Goal: Task Accomplishment & Management: Complete application form

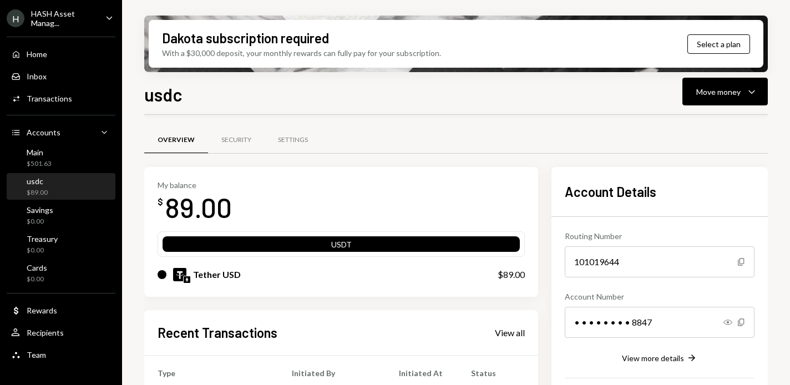
scroll to position [99, 0]
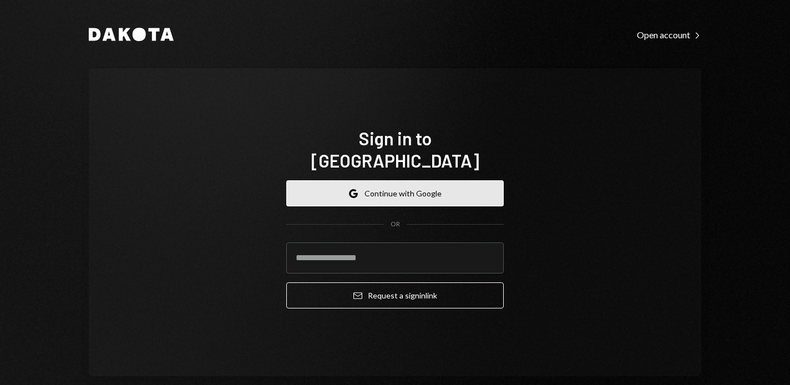
click at [374, 180] on button "Google Continue with Google" at bounding box center [395, 193] width 218 height 26
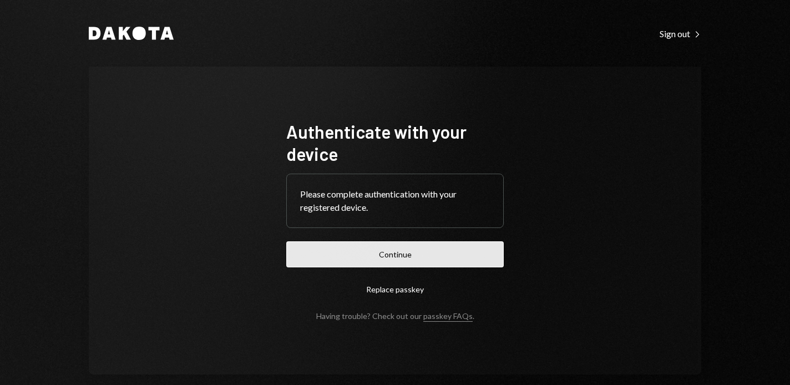
click at [468, 260] on button "Continue" at bounding box center [395, 254] width 218 height 26
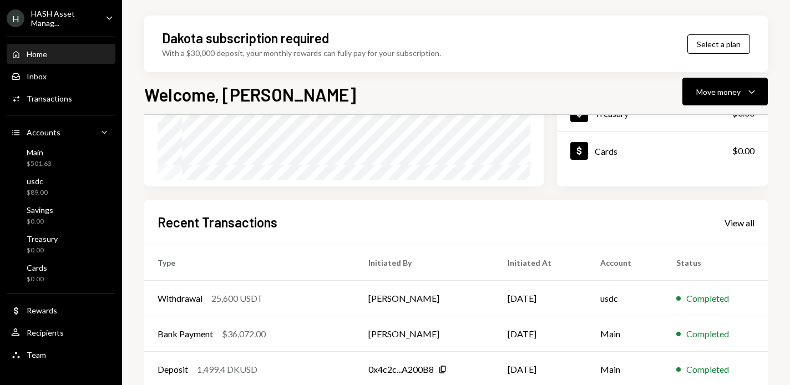
scroll to position [284, 0]
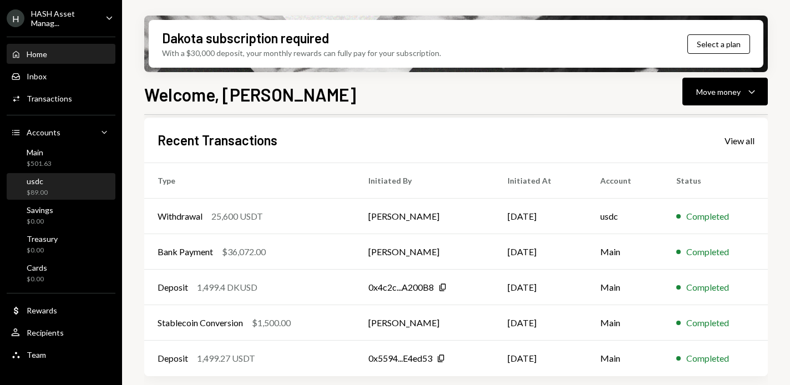
click at [79, 185] on div "usdc $89.00" at bounding box center [61, 186] width 100 height 21
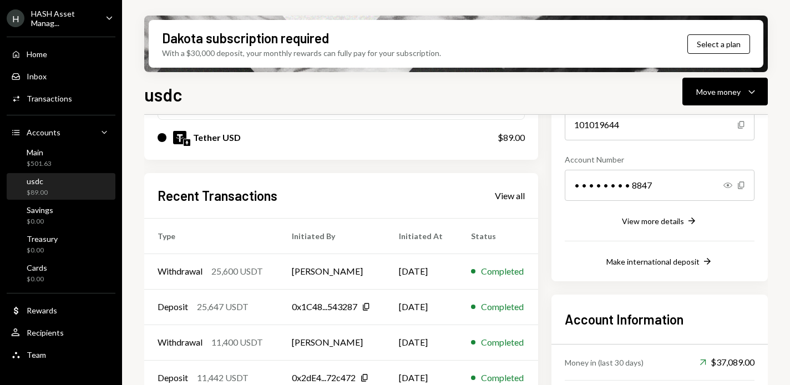
scroll to position [138, 0]
click at [63, 149] on div "Main $501.63" at bounding box center [61, 158] width 100 height 21
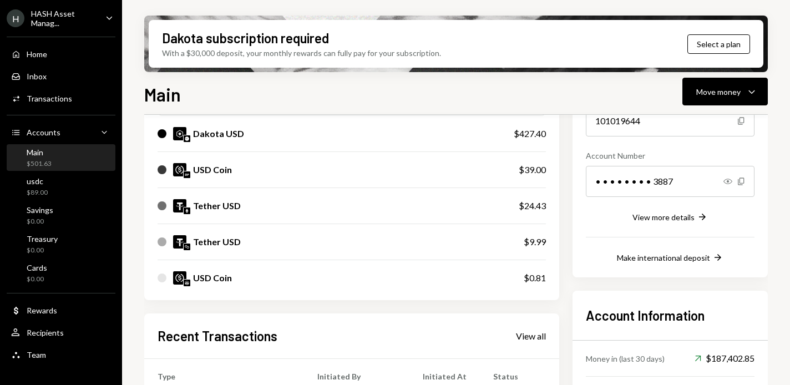
scroll to position [100, 0]
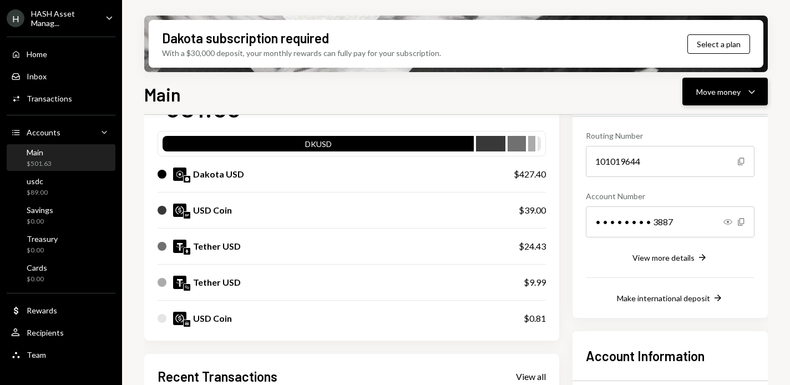
click at [719, 100] on button "Move money Caret Down" at bounding box center [725, 92] width 85 height 28
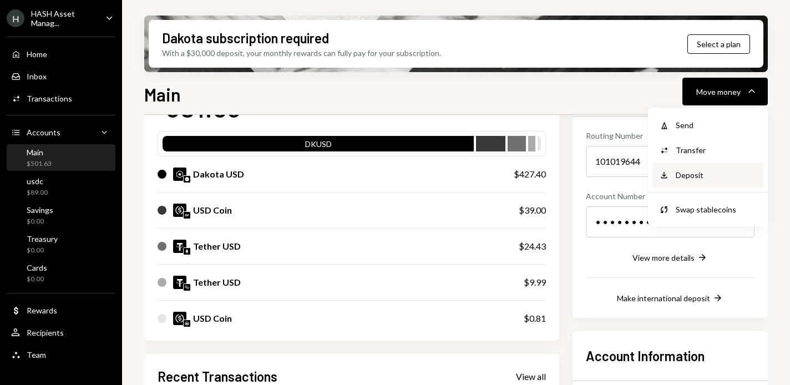
click at [682, 168] on div "Deposit Deposit" at bounding box center [708, 175] width 111 height 25
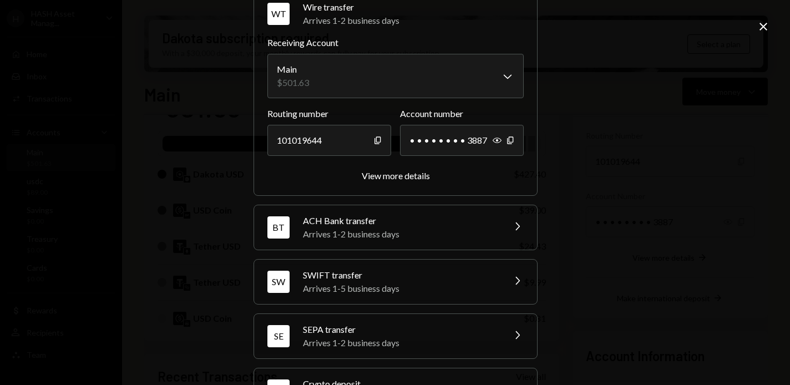
scroll to position [102, 0]
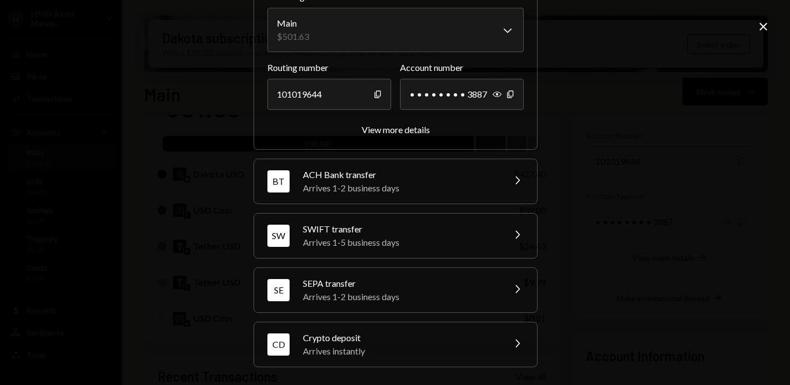
click at [430, 352] on div "Arrives instantly" at bounding box center [400, 351] width 194 height 13
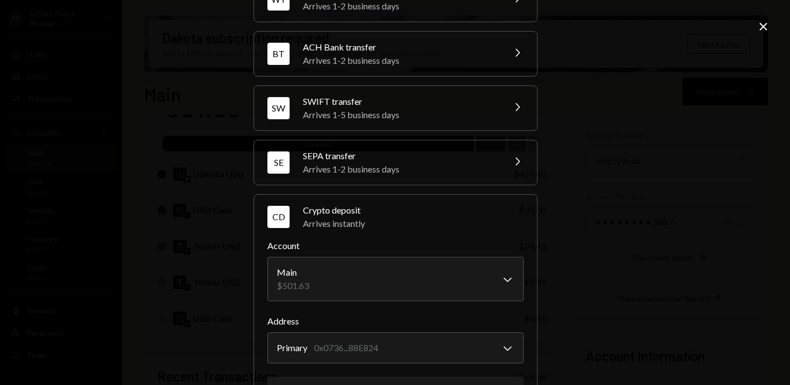
scroll to position [0, 0]
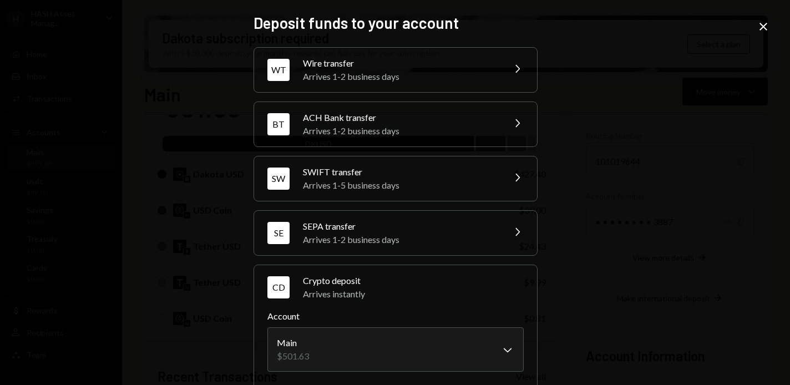
click at [761, 19] on div "**********" at bounding box center [395, 192] width 790 height 385
click at [762, 28] on icon at bounding box center [764, 27] width 8 height 8
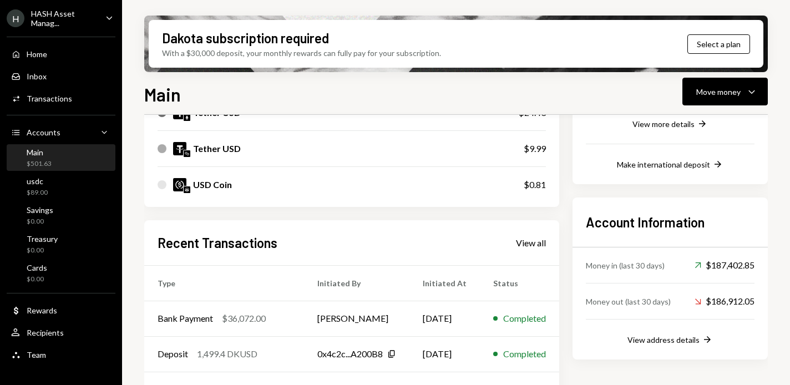
scroll to position [243, 0]
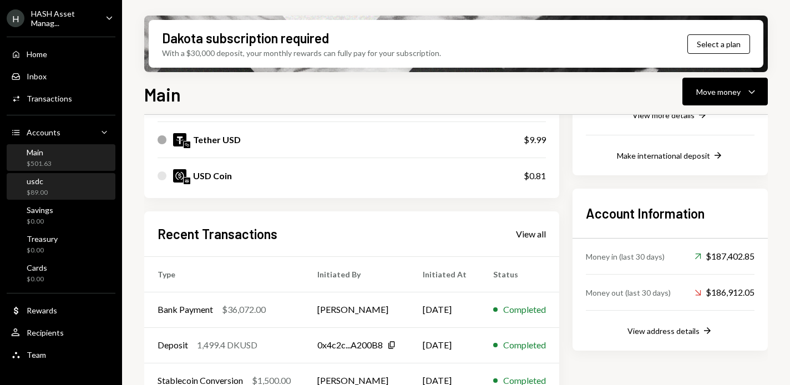
click at [52, 181] on div "usdc $89.00" at bounding box center [61, 186] width 100 height 21
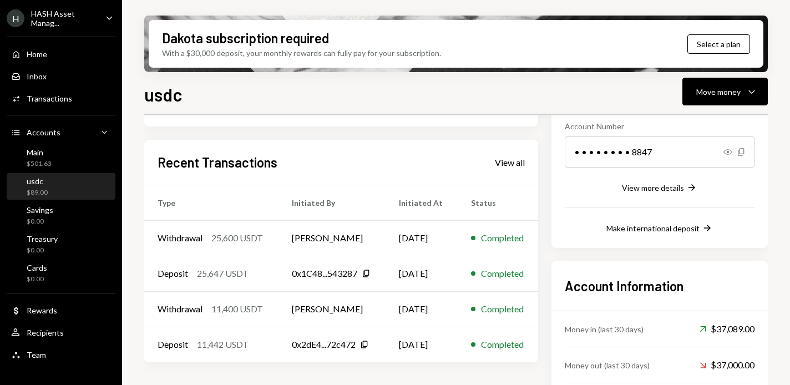
scroll to position [172, 0]
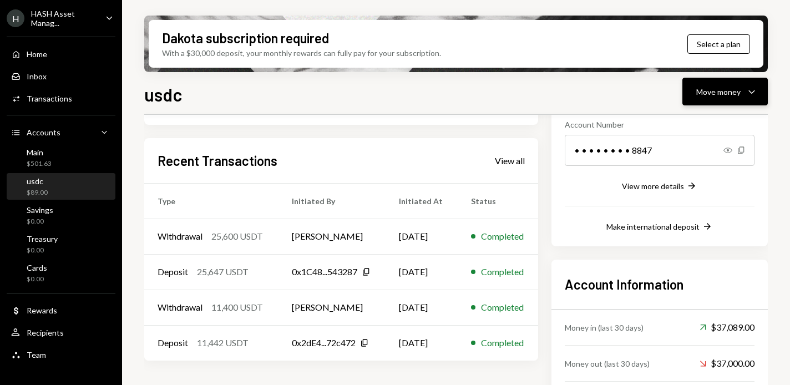
click at [744, 88] on div "Move money Caret Down" at bounding box center [725, 91] width 58 height 13
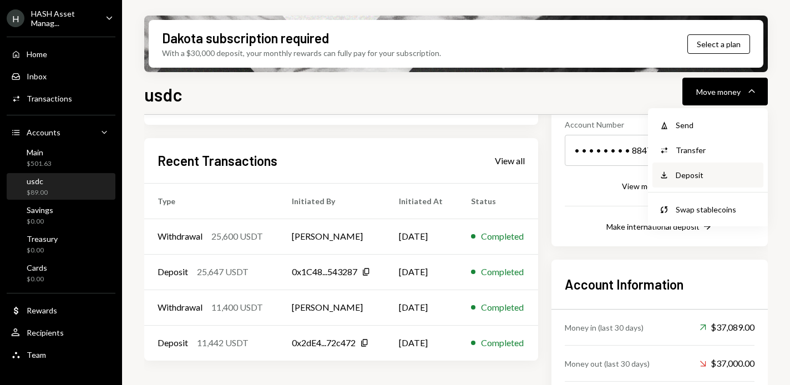
click at [688, 172] on div "Deposit" at bounding box center [716, 175] width 81 height 12
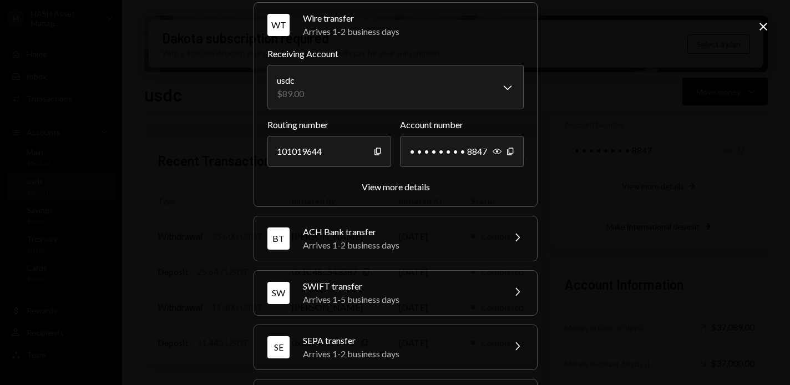
scroll to position [102, 0]
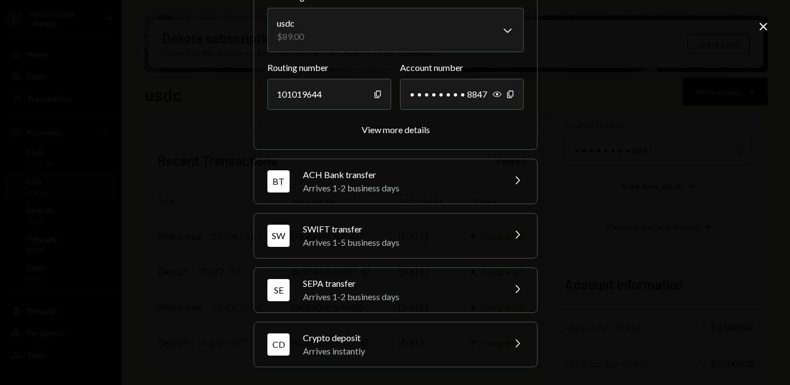
click at [473, 339] on div "Crypto deposit" at bounding box center [400, 337] width 194 height 13
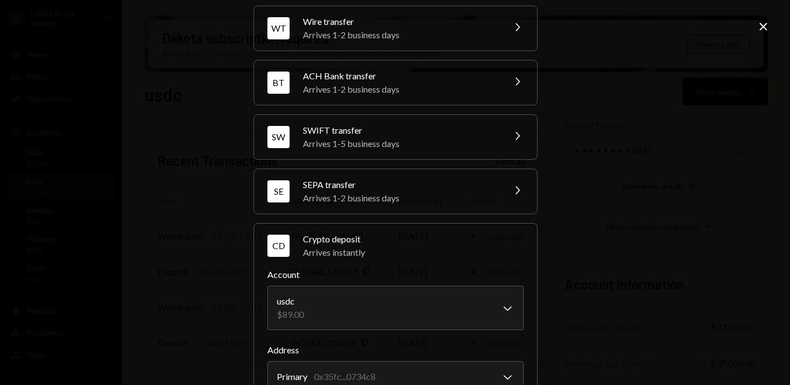
scroll to position [0, 0]
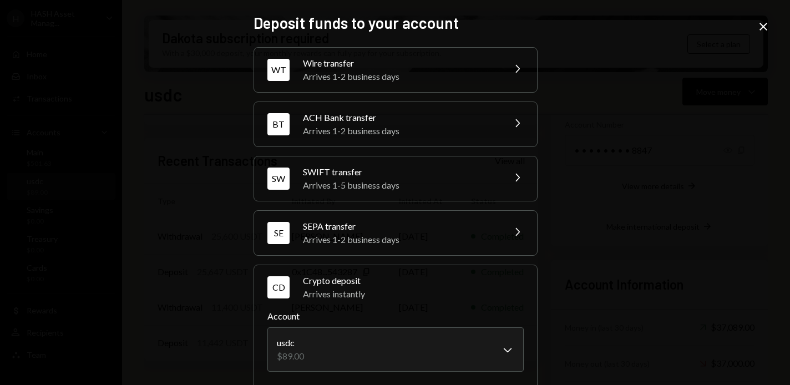
click at [761, 24] on icon at bounding box center [764, 27] width 8 height 8
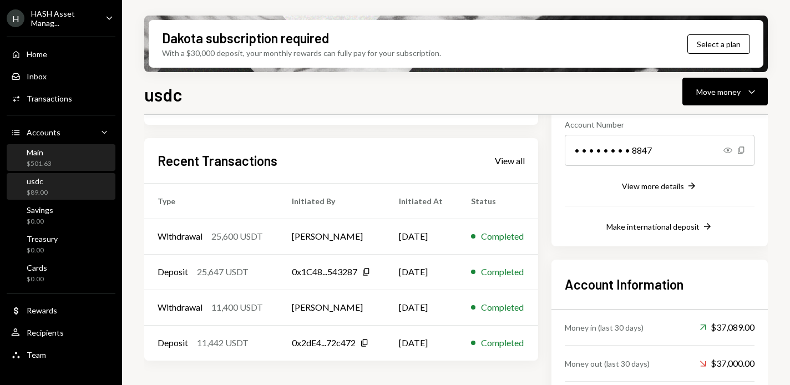
click at [66, 158] on div "Main $501.63" at bounding box center [61, 158] width 100 height 21
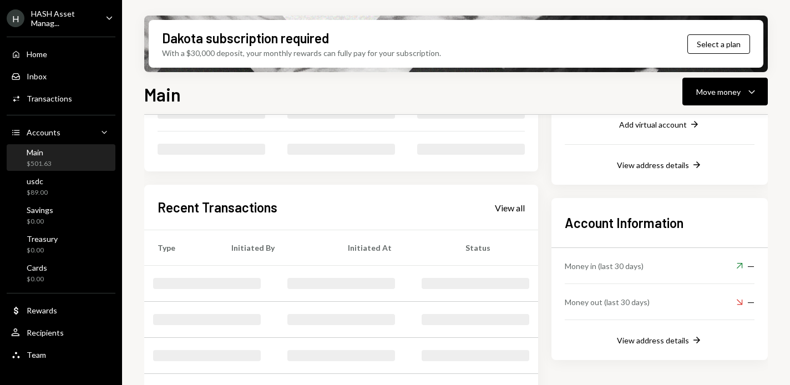
scroll to position [172, 0]
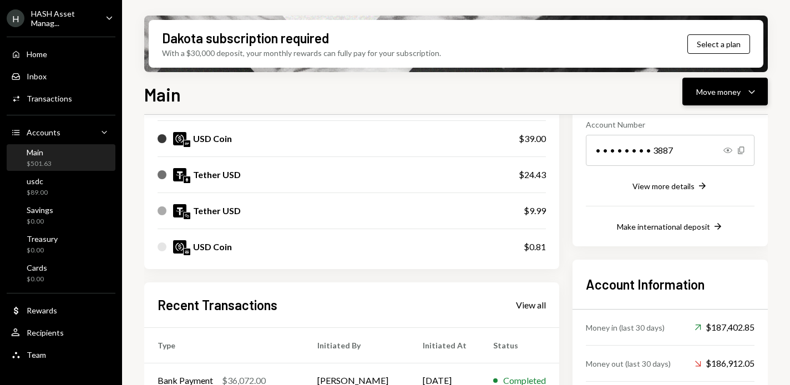
click at [714, 104] on button "Move money Caret Down" at bounding box center [725, 92] width 85 height 28
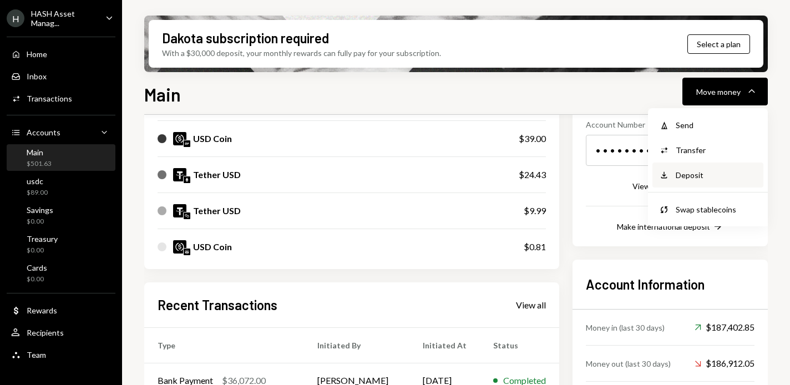
click at [696, 171] on div "Deposit" at bounding box center [716, 175] width 81 height 12
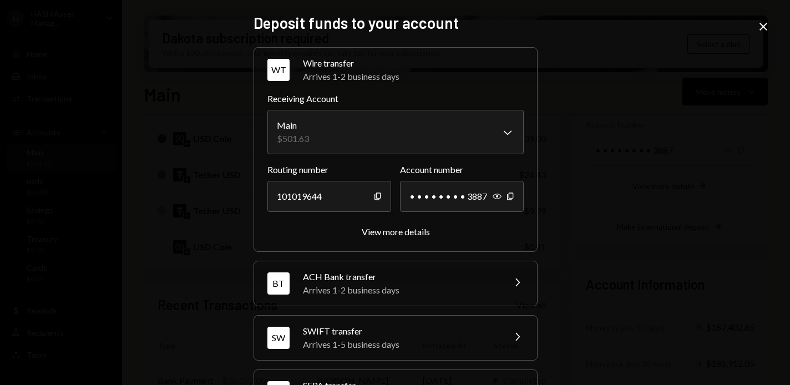
scroll to position [102, 0]
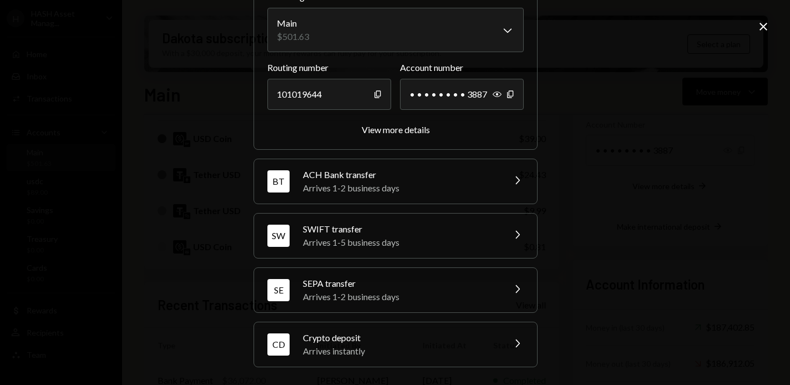
click at [437, 341] on div "Crypto deposit" at bounding box center [400, 337] width 194 height 13
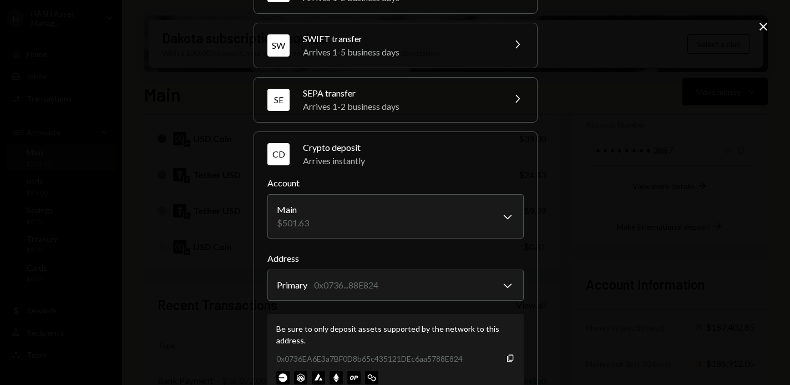
scroll to position [83, 0]
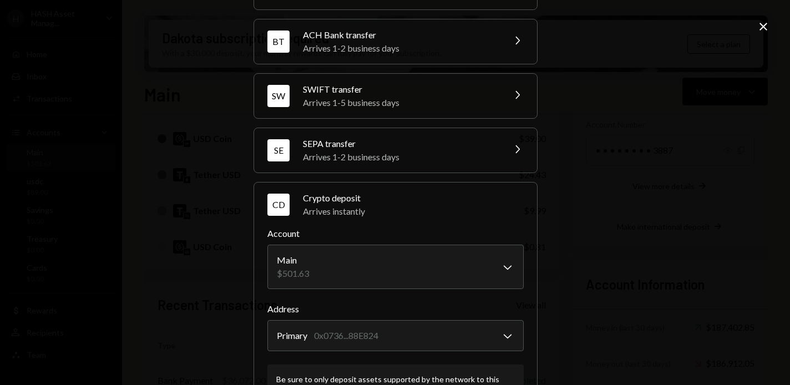
click at [764, 24] on icon "Close" at bounding box center [763, 26] width 13 height 13
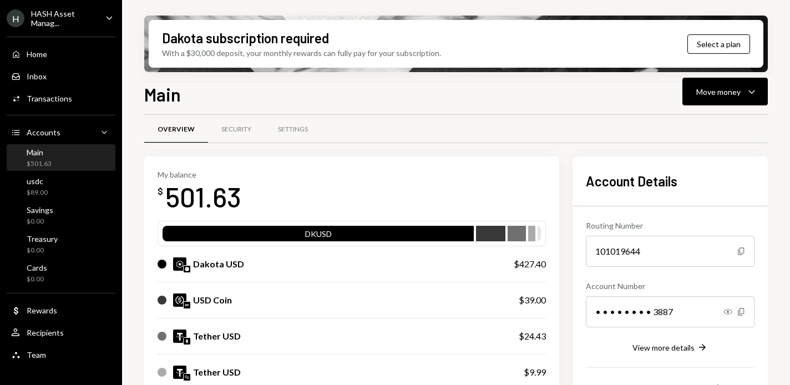
scroll to position [8, 0]
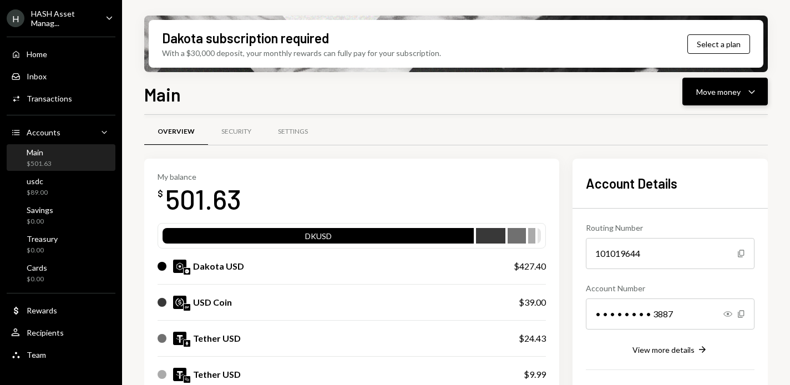
click at [710, 87] on div "Move money" at bounding box center [718, 92] width 44 height 12
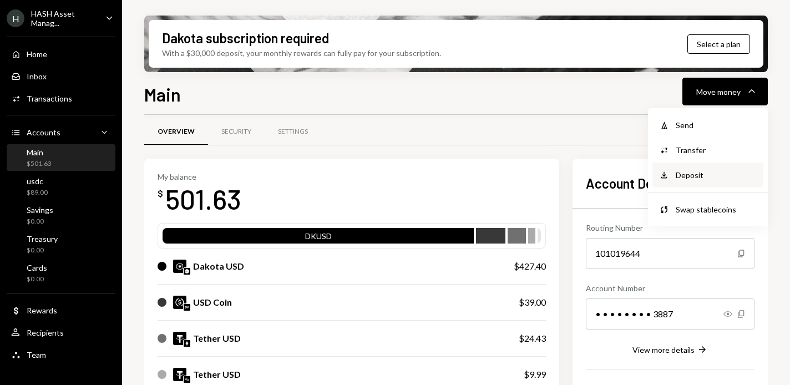
click at [683, 169] on div "Deposit Deposit" at bounding box center [708, 175] width 111 height 25
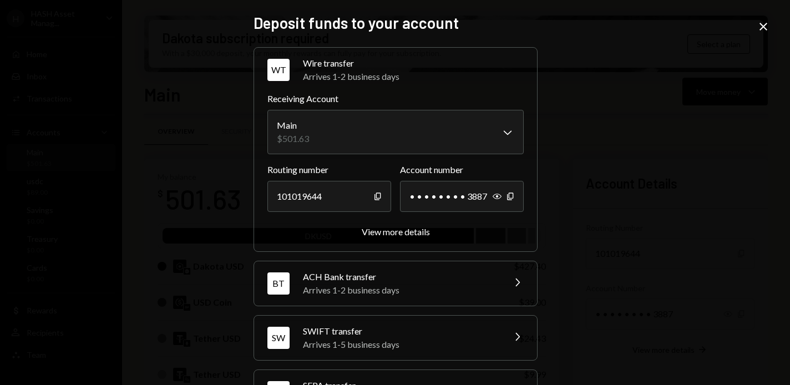
scroll to position [102, 0]
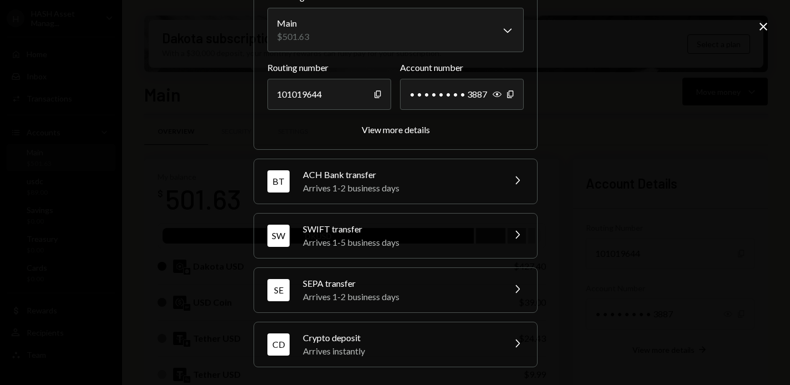
click at [451, 366] on div "CD Crypto deposit Arrives instantly Chevron Right" at bounding box center [395, 344] width 283 height 44
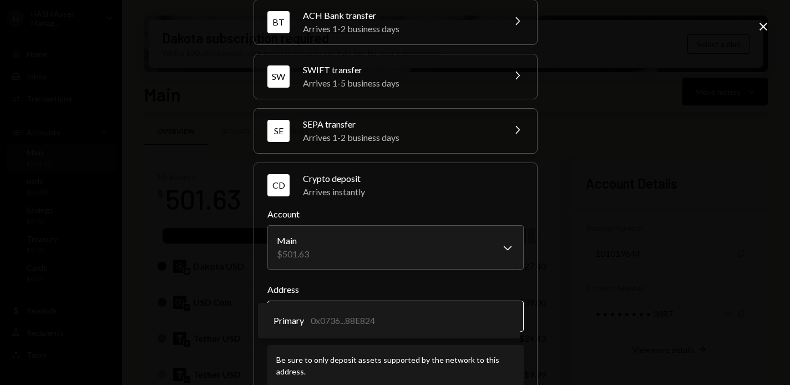
click at [482, 326] on body "H HASH Asset Manag... Caret Down Home Home Inbox Inbox Activities Transactions …" at bounding box center [395, 192] width 790 height 385
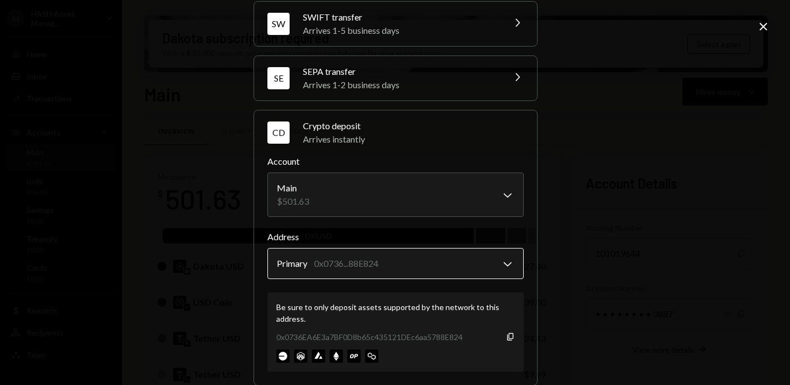
scroll to position [173, 0]
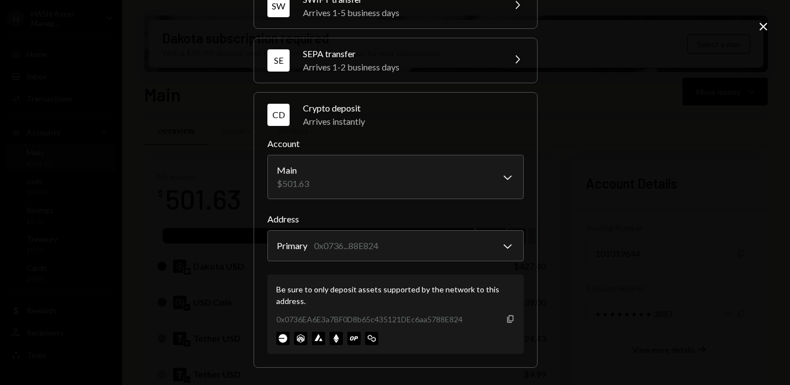
click at [507, 319] on icon "button" at bounding box center [510, 318] width 6 height 7
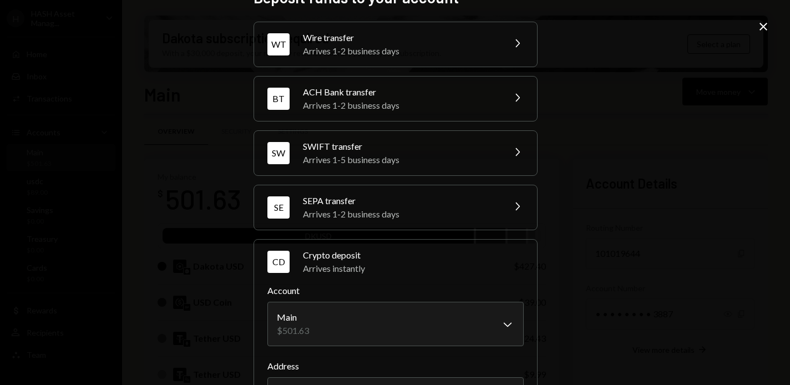
scroll to position [0, 0]
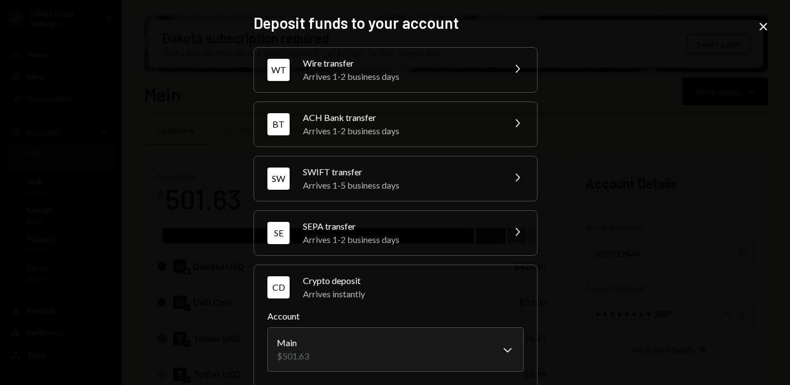
click at [758, 25] on icon "Close" at bounding box center [763, 26] width 13 height 13
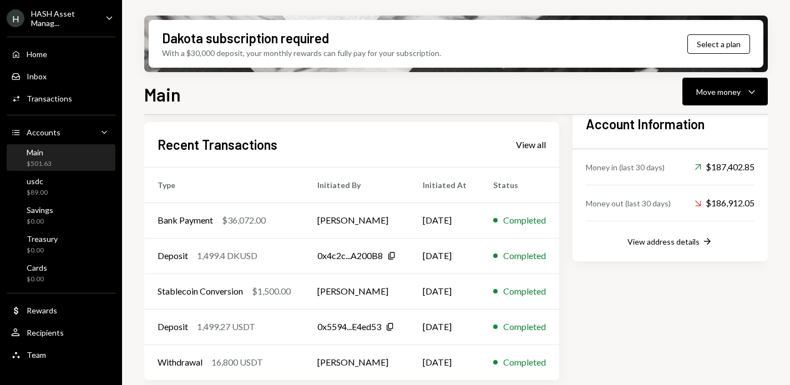
scroll to position [335, 0]
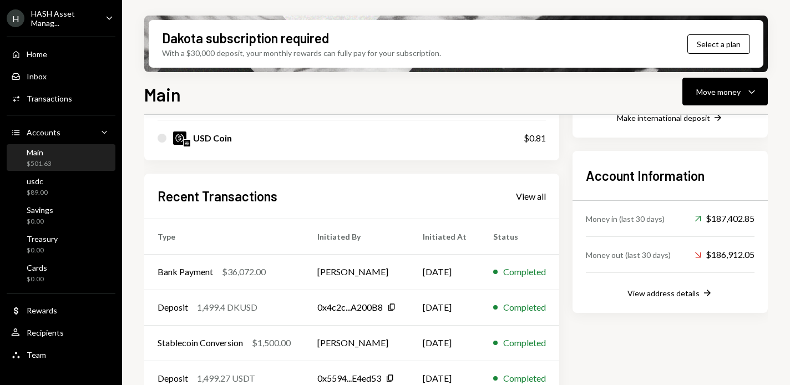
scroll to position [281, 0]
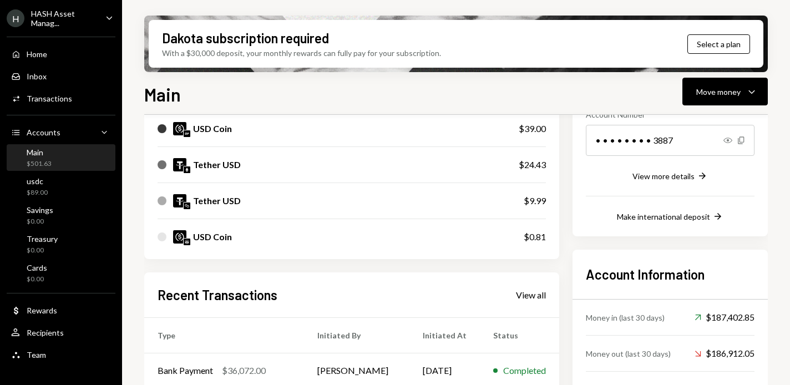
scroll to position [199, 0]
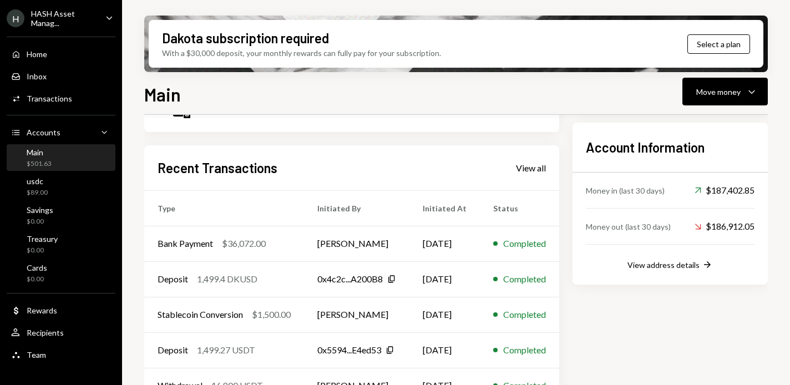
scroll to position [313, 0]
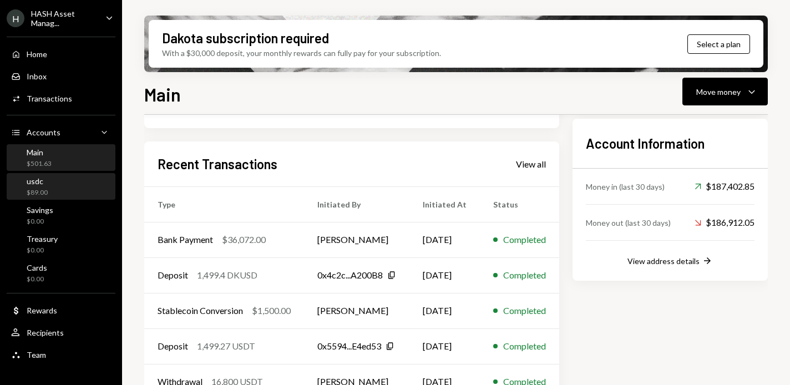
click at [73, 194] on div "usdc $89.00" at bounding box center [61, 186] width 100 height 21
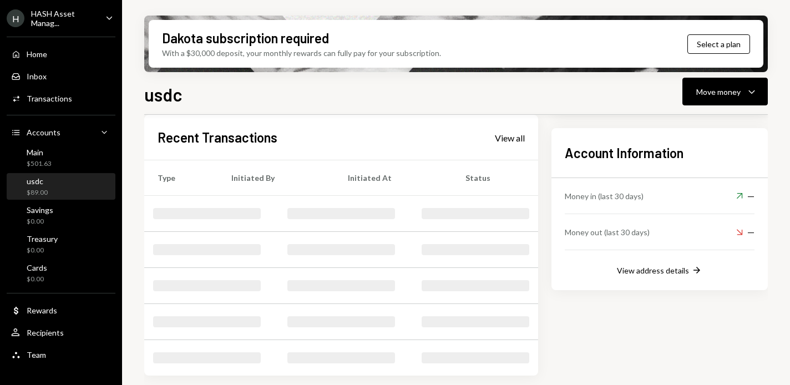
scroll to position [218, 0]
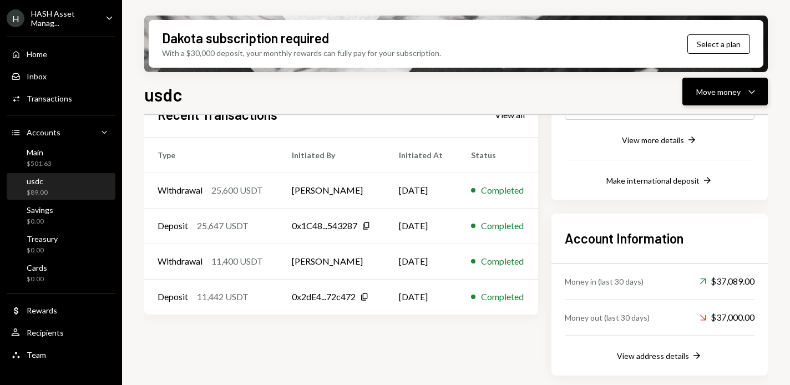
click at [736, 89] on div "Move money" at bounding box center [718, 92] width 44 height 12
click at [700, 123] on div "Send" at bounding box center [716, 125] width 81 height 12
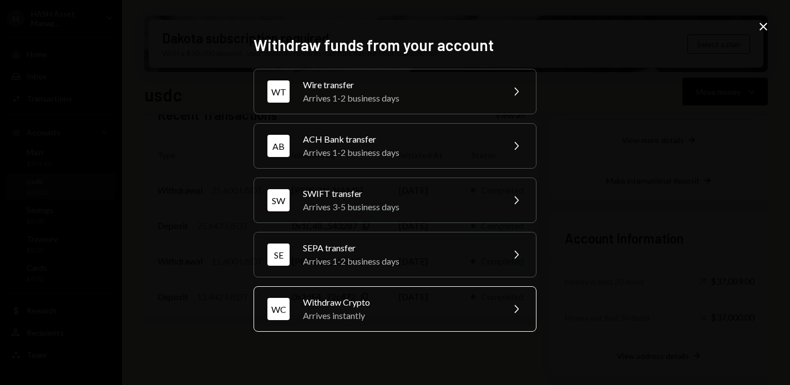
click at [451, 304] on div "Withdraw Crypto" at bounding box center [399, 302] width 193 height 13
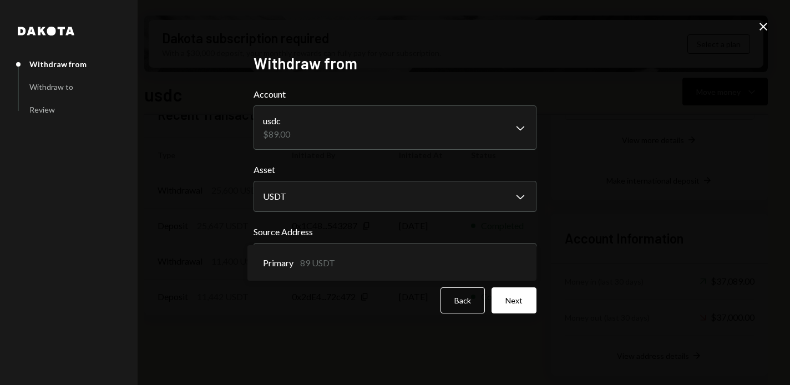
click at [450, 263] on body "H HASH Asset Manag... Caret Down Home Home Inbox Inbox Activities Transactions …" at bounding box center [395, 192] width 790 height 385
click at [460, 205] on body "H HASH Asset Manag... Caret Down Home Home Inbox Inbox Activities Transactions …" at bounding box center [395, 192] width 790 height 385
click at [478, 129] on body "H HASH Asset Manag... Caret Down Home Home Inbox Inbox Activities Transactions …" at bounding box center [395, 192] width 790 height 385
click at [492, 191] on body "H HASH Asset Manag... Caret Down Home Home Inbox Inbox Activities Transactions …" at bounding box center [395, 192] width 790 height 385
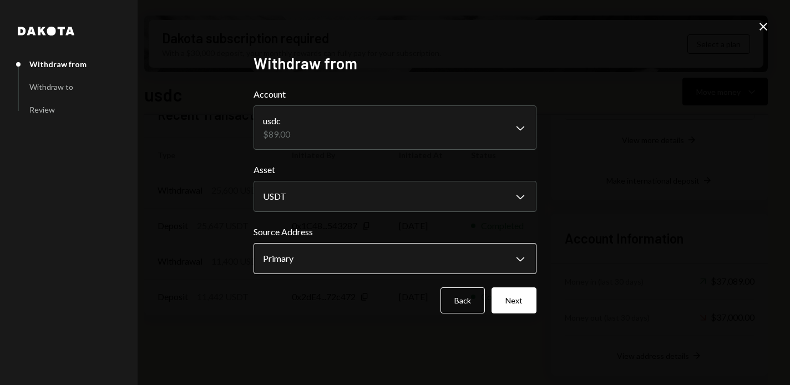
click at [498, 252] on body "H HASH Asset Manag... Caret Down Home Home Inbox Inbox Activities Transactions …" at bounding box center [395, 192] width 790 height 385
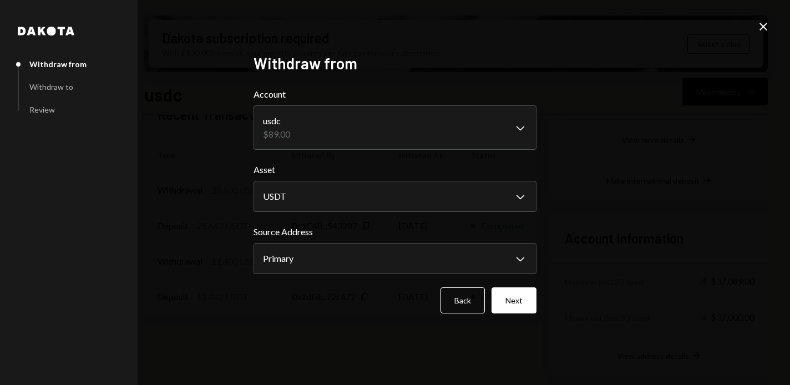
click at [765, 27] on icon "Close" at bounding box center [763, 26] width 13 height 13
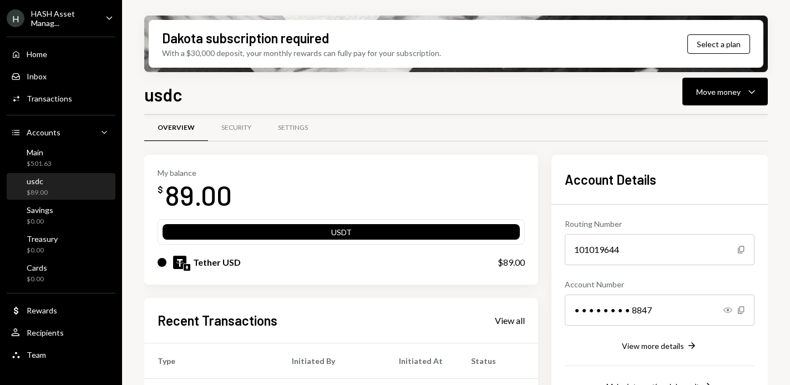
scroll to position [0, 0]
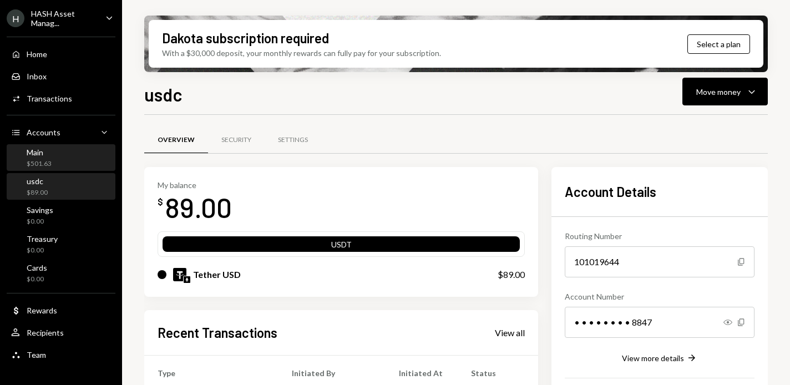
click at [81, 159] on div "Main $501.63" at bounding box center [61, 158] width 100 height 21
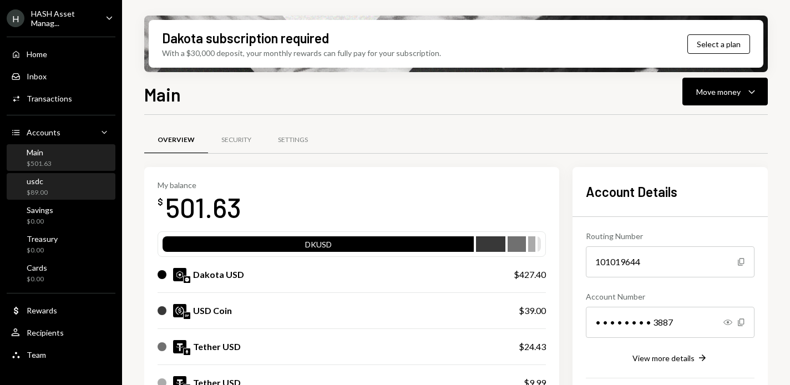
click at [64, 186] on div "usdc $89.00" at bounding box center [61, 186] width 100 height 21
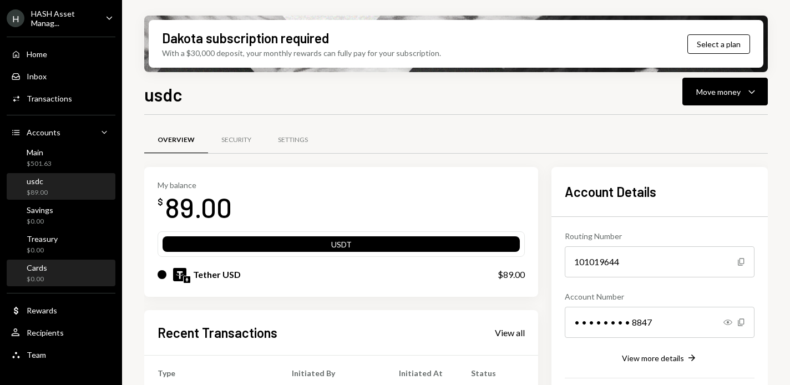
click at [49, 280] on div "Cards $0.00" at bounding box center [61, 273] width 100 height 21
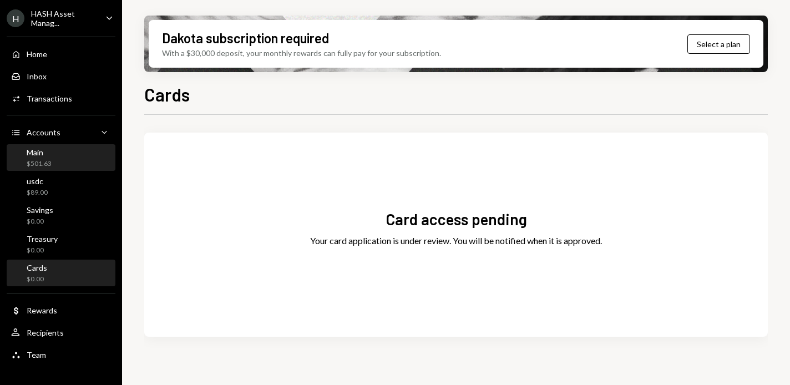
click at [74, 148] on div "Main $501.63" at bounding box center [61, 158] width 100 height 21
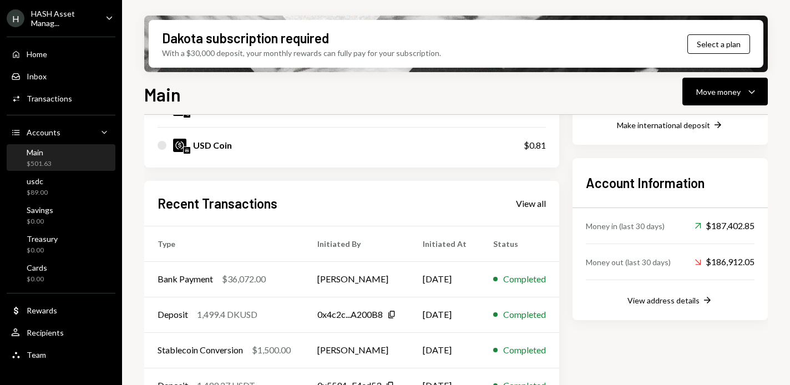
scroll to position [281, 0]
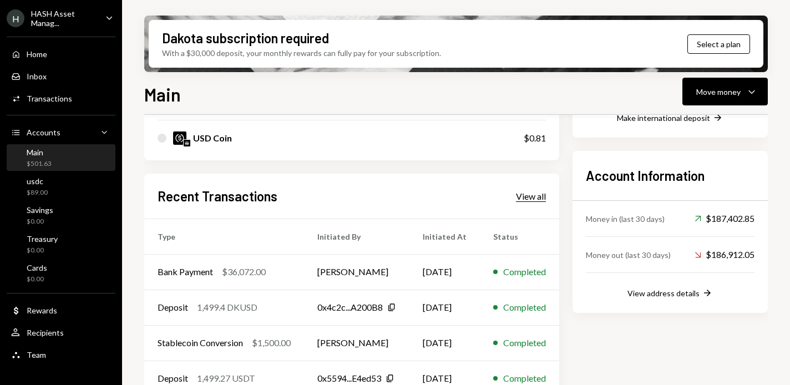
click at [541, 194] on div "View all" at bounding box center [531, 196] width 30 height 11
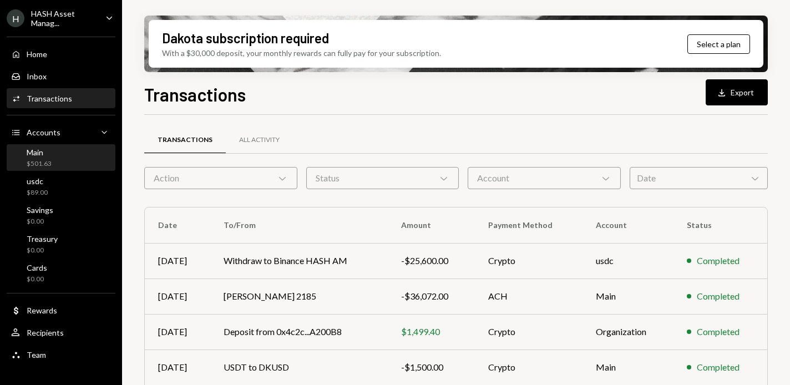
click at [79, 160] on div "Main $501.63" at bounding box center [61, 158] width 100 height 21
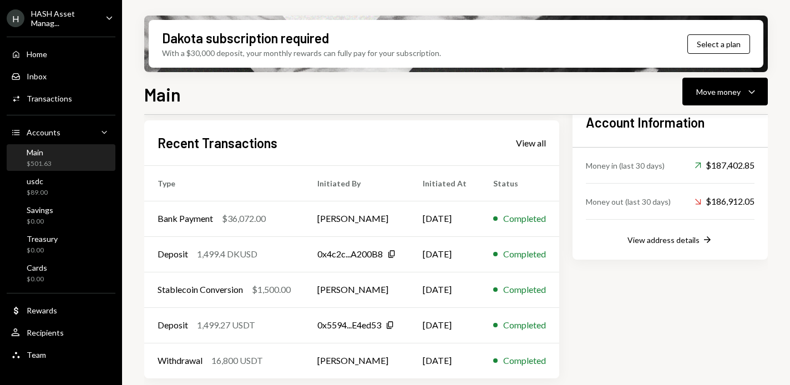
scroll to position [337, 0]
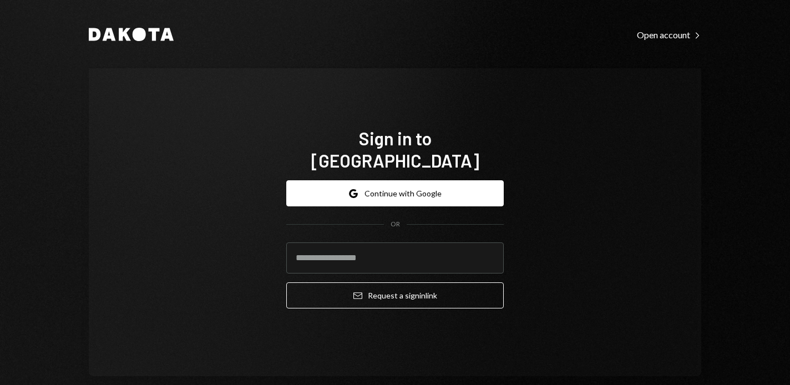
drag, startPoint x: 484, startPoint y: 113, endPoint x: 466, endPoint y: 127, distance: 22.6
click at [482, 113] on div "Sign in to Dakota Google Continue with Google OR Email Request a sign in link" at bounding box center [395, 222] width 244 height 279
click at [443, 171] on div "Google Continue with Google OR Email Request a sign in link" at bounding box center [395, 244] width 218 height 146
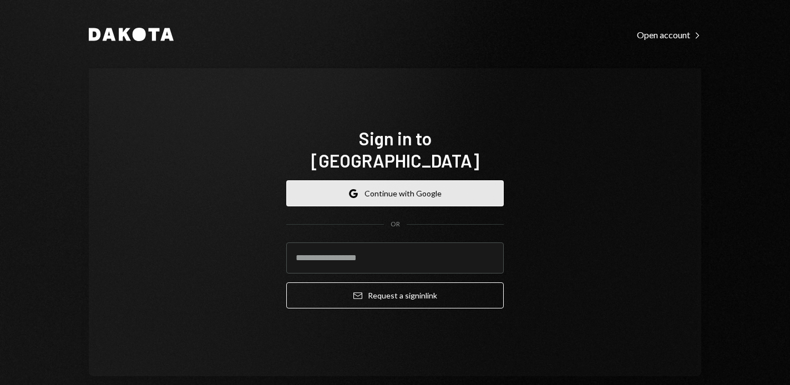
click at [430, 180] on button "Google Continue with Google" at bounding box center [395, 193] width 218 height 26
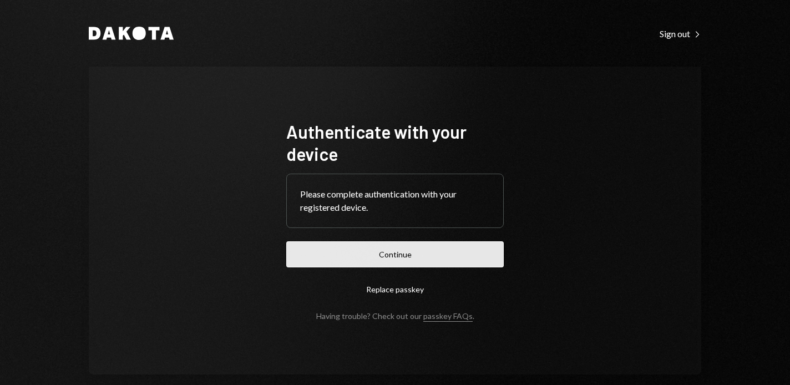
click at [462, 255] on button "Continue" at bounding box center [395, 254] width 218 height 26
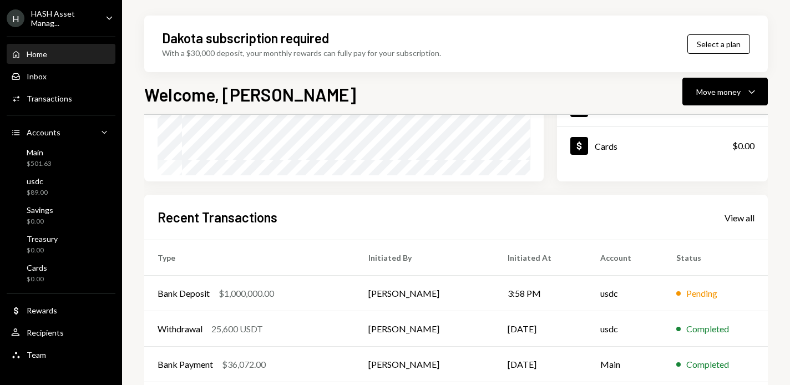
scroll to position [279, 0]
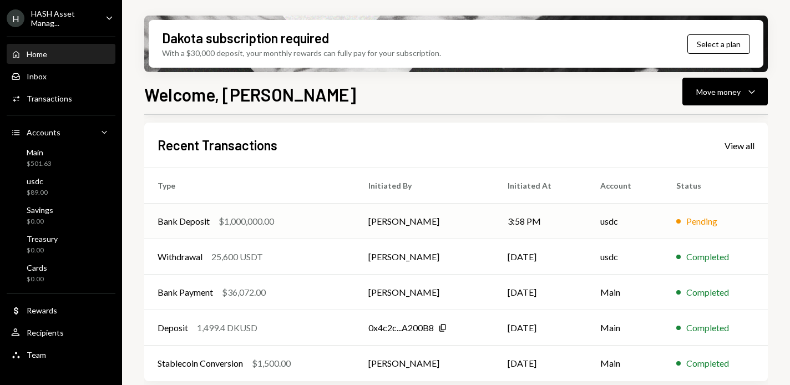
click at [488, 226] on td "[PERSON_NAME]" at bounding box center [424, 222] width 139 height 36
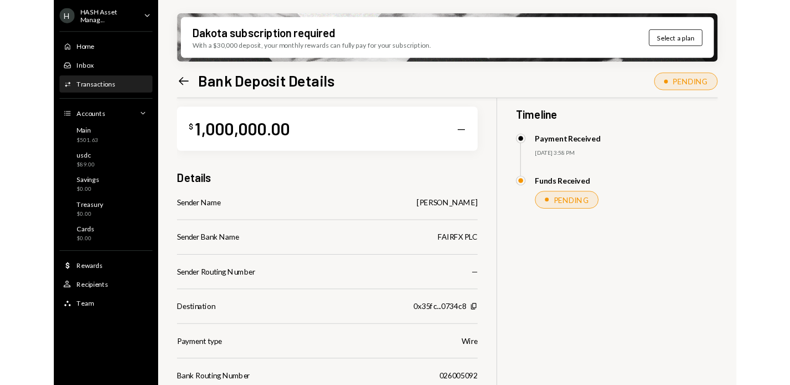
scroll to position [13, 0]
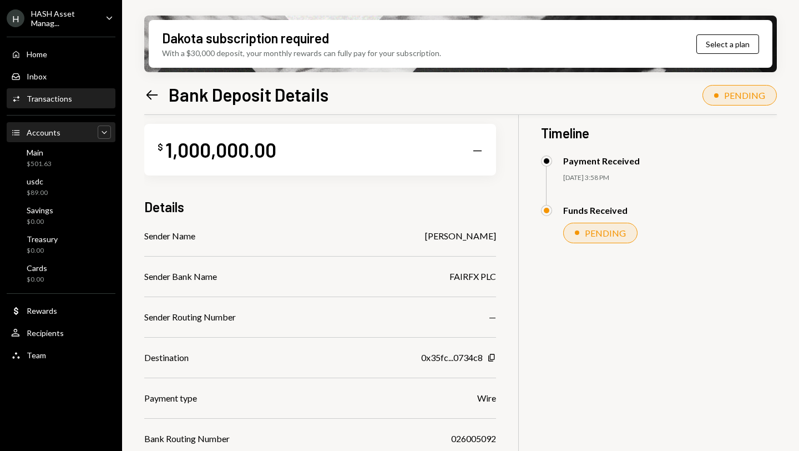
click at [106, 133] on icon "Caret Down" at bounding box center [104, 132] width 11 height 11
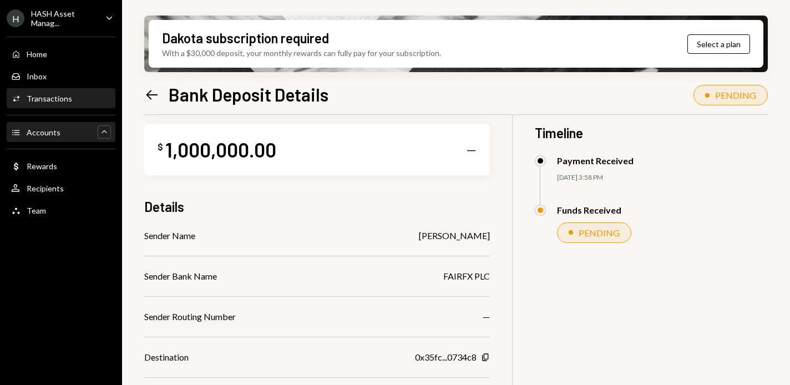
click at [150, 92] on icon "Left Arrow" at bounding box center [152, 95] width 16 height 16
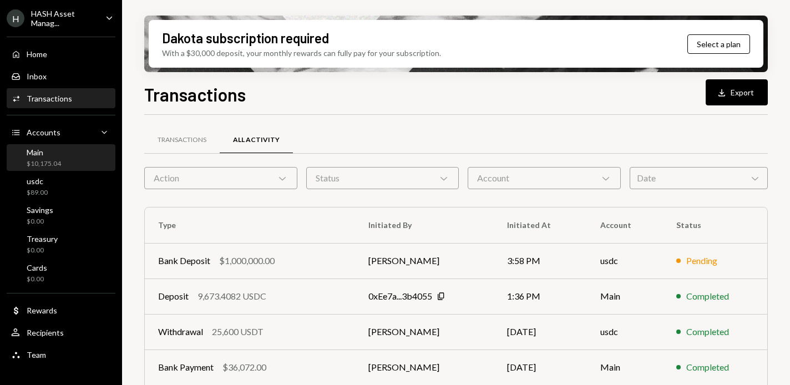
click at [70, 156] on div "Main $10,175.04" at bounding box center [61, 158] width 100 height 21
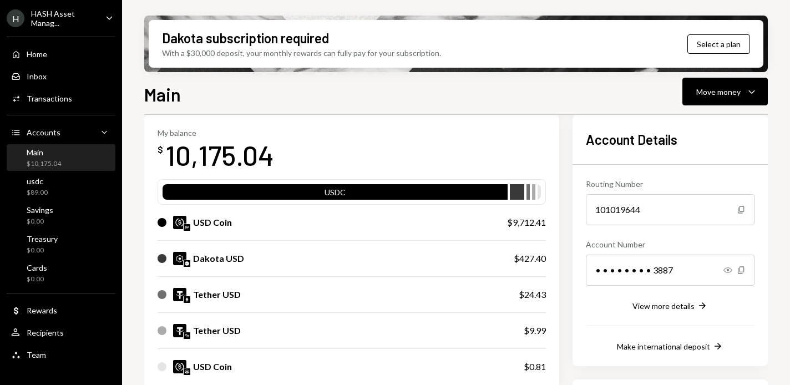
scroll to position [55, 0]
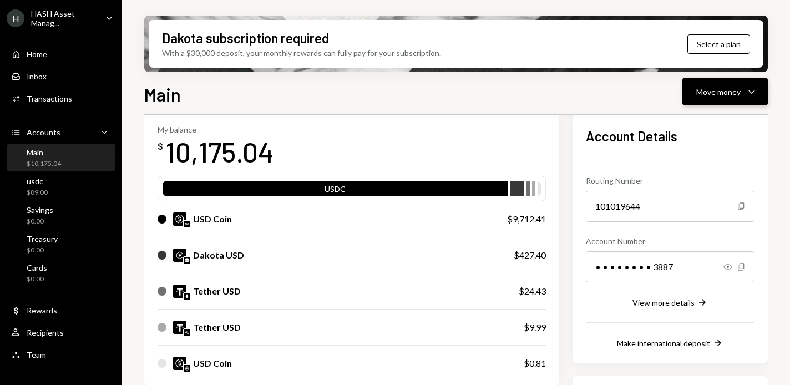
click at [730, 97] on div "Move money" at bounding box center [718, 92] width 44 height 12
click at [687, 125] on div "Send" at bounding box center [716, 125] width 81 height 12
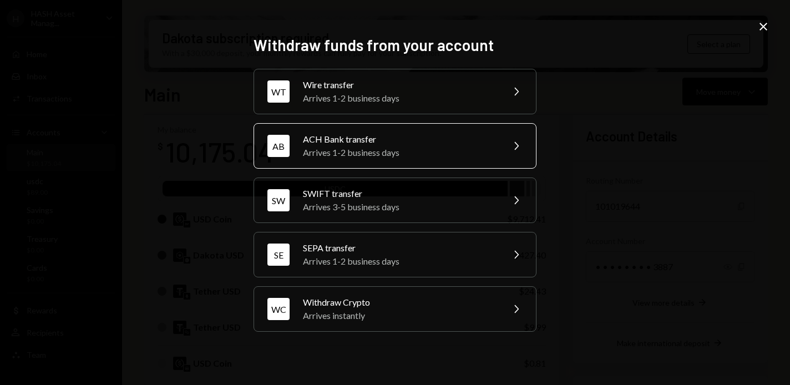
click at [445, 143] on div "ACH Bank transfer" at bounding box center [399, 139] width 193 height 13
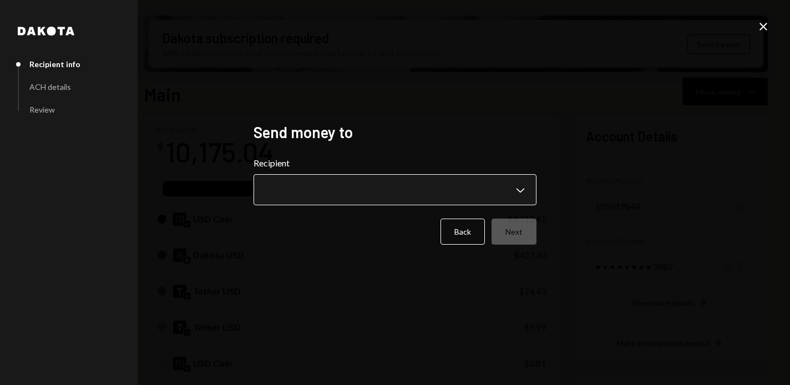
click at [457, 189] on body "H HASH Asset Manag... Caret Down Home Home Inbox Inbox Activities Transactions …" at bounding box center [395, 192] width 790 height 385
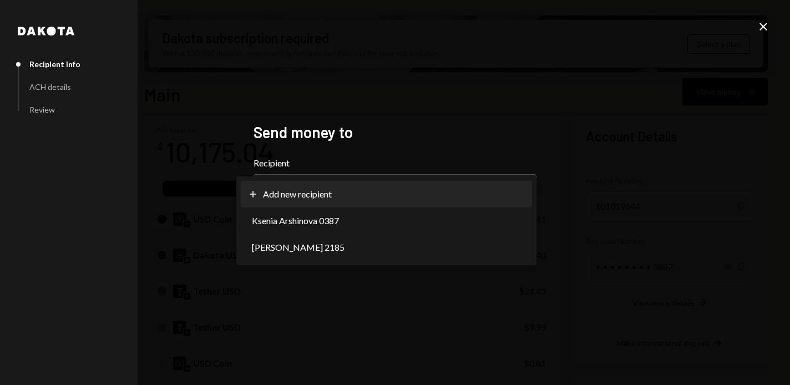
select select "**********"
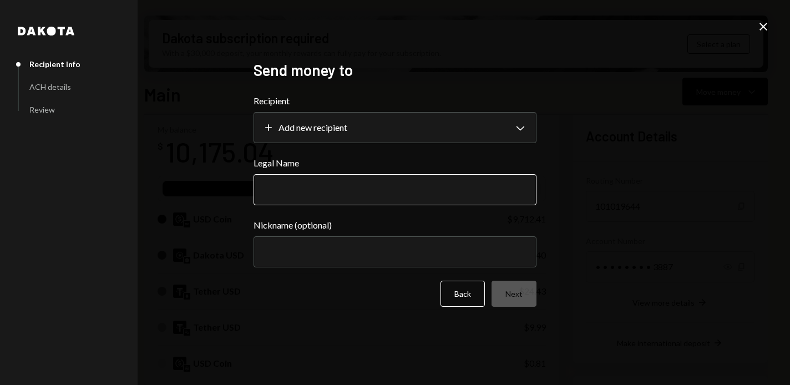
click at [432, 189] on input "Legal Name" at bounding box center [395, 189] width 283 height 31
type input "**********"
click at [510, 292] on button "Next" at bounding box center [514, 294] width 45 height 26
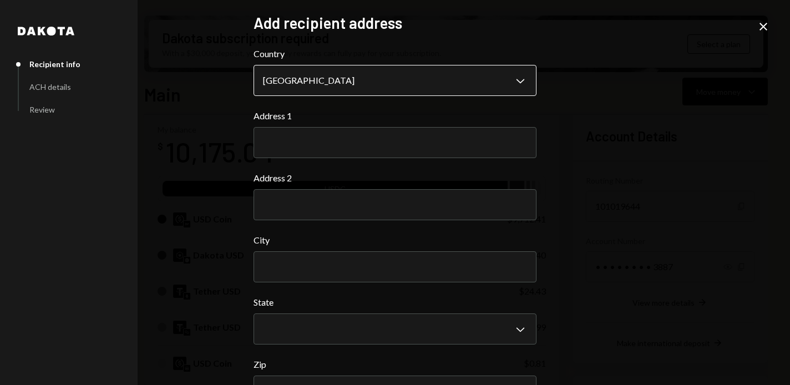
click at [377, 78] on body "H HASH Asset Manag... Caret Down Home Home Inbox Inbox Activities Transactions …" at bounding box center [395, 192] width 790 height 385
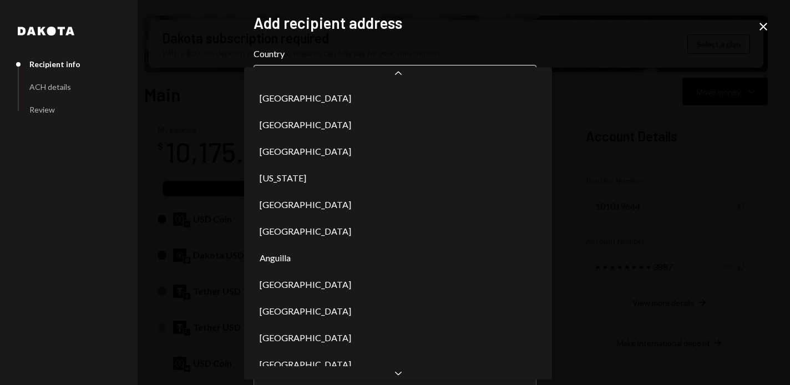
scroll to position [5991, 0]
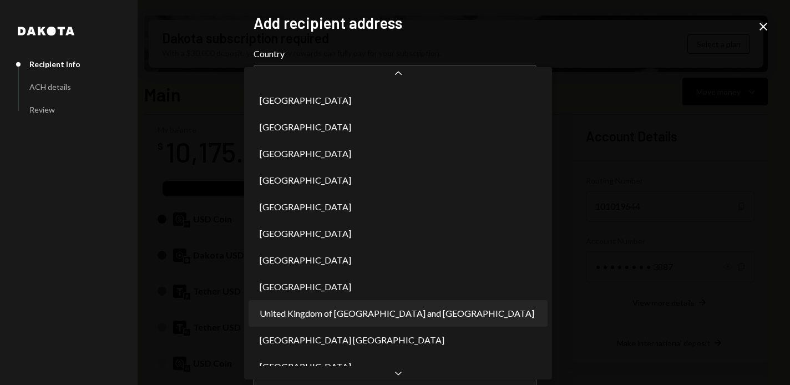
select select "***"
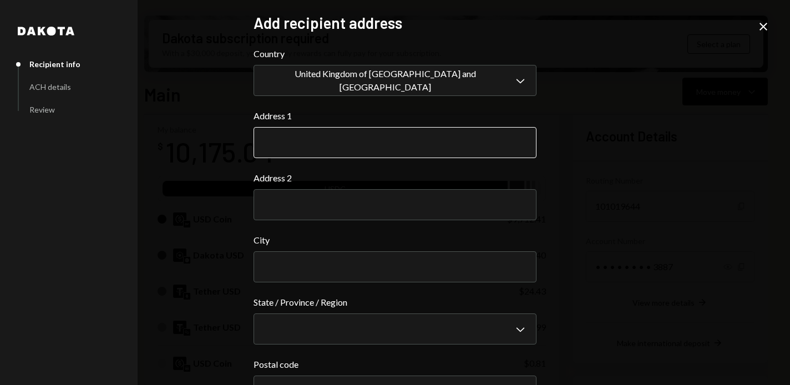
click at [344, 130] on input "Address 1" at bounding box center [395, 142] width 283 height 31
click at [448, 206] on form "**********" at bounding box center [395, 246] width 283 height 399
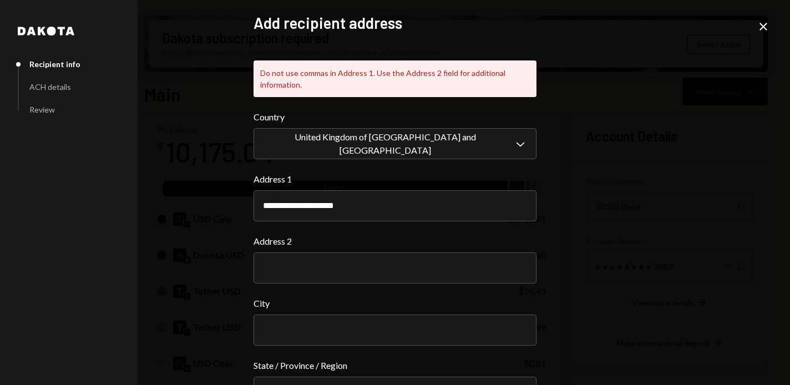
scroll to position [18, 0]
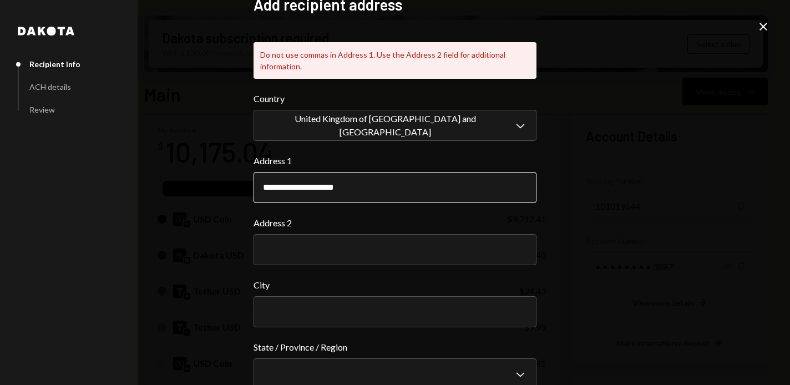
drag, startPoint x: 323, startPoint y: 187, endPoint x: 362, endPoint y: 186, distance: 38.9
click at [362, 186] on input "**********" at bounding box center [395, 187] width 283 height 31
click at [362, 191] on input "**********" at bounding box center [395, 187] width 283 height 31
type input "**********"
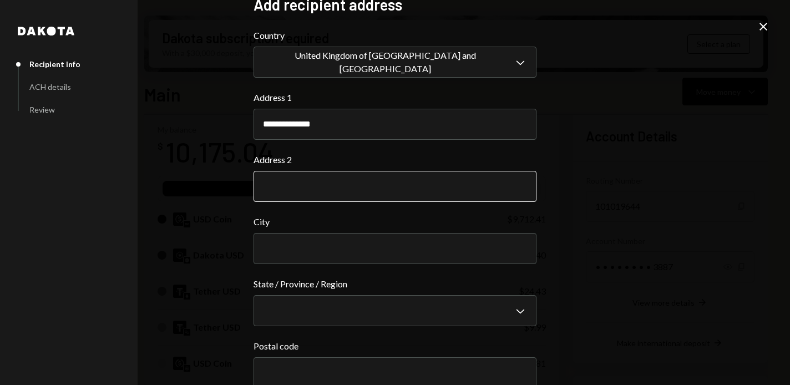
click at [335, 189] on input "Address 2" at bounding box center [395, 186] width 283 height 31
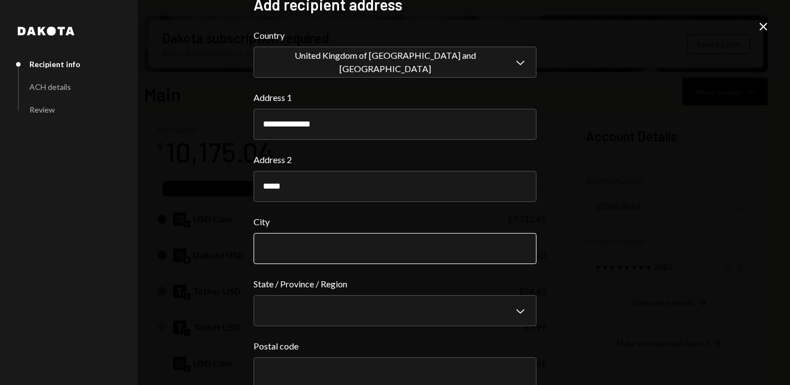
type input "*****"
click at [493, 241] on input "City" at bounding box center [395, 248] width 283 height 31
type input "******"
type input "*******"
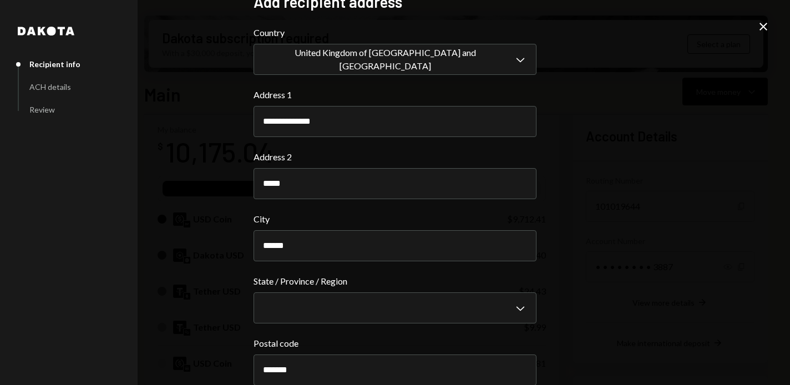
scroll to position [78, 0]
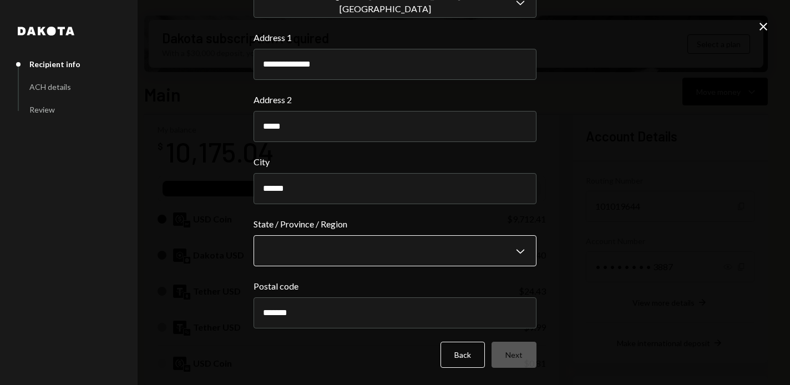
click at [517, 252] on body "H HASH Asset Manag... Caret Down Home Home Inbox Inbox Activities Transactions …" at bounding box center [395, 192] width 790 height 385
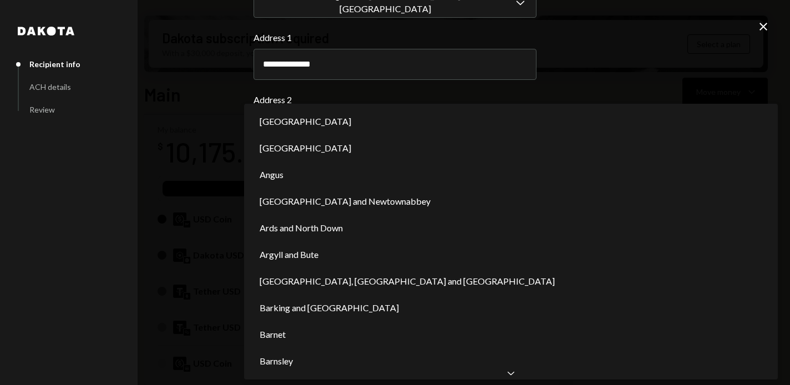
scroll to position [0, 0]
click at [506, 371] on icon "Chevron Down" at bounding box center [511, 372] width 11 height 11
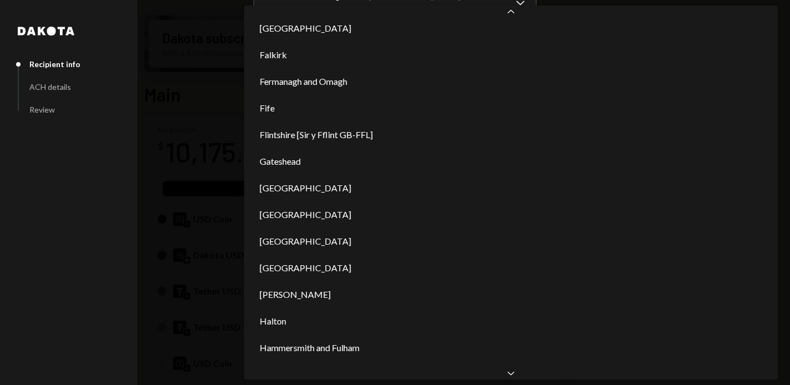
scroll to position [1820, 0]
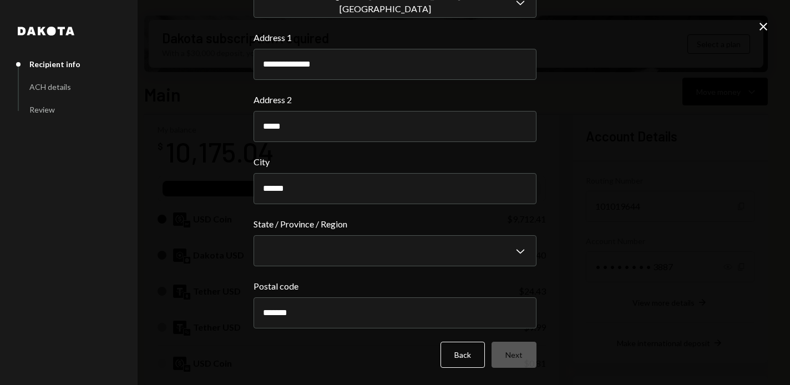
click at [551, 54] on div "**********" at bounding box center [395, 192] width 790 height 385
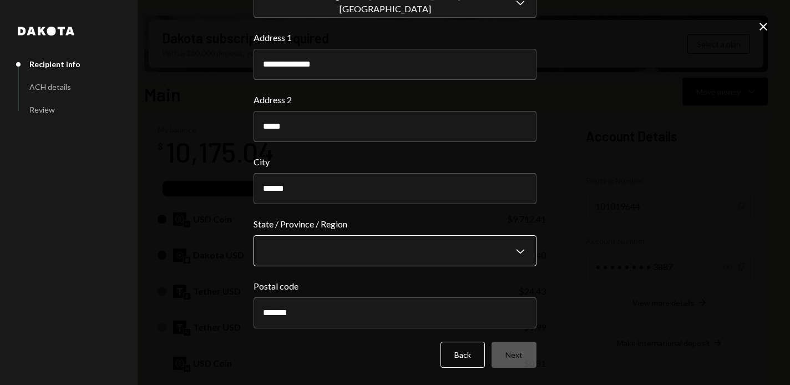
click at [349, 240] on body "H HASH Asset Manag... Caret Down Home Home Inbox Inbox Activities Transactions …" at bounding box center [395, 192] width 790 height 385
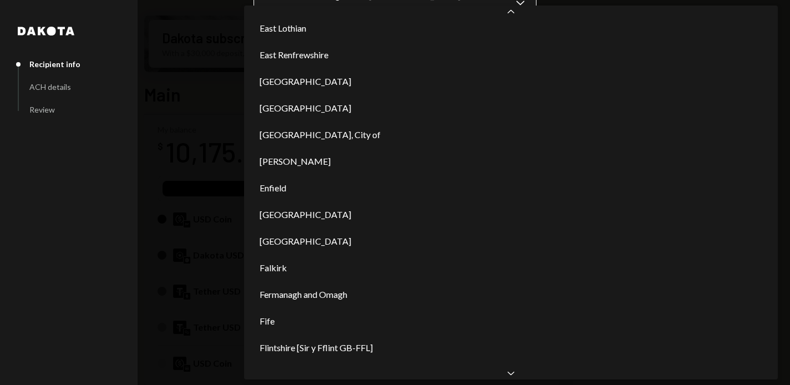
scroll to position [1607, 0]
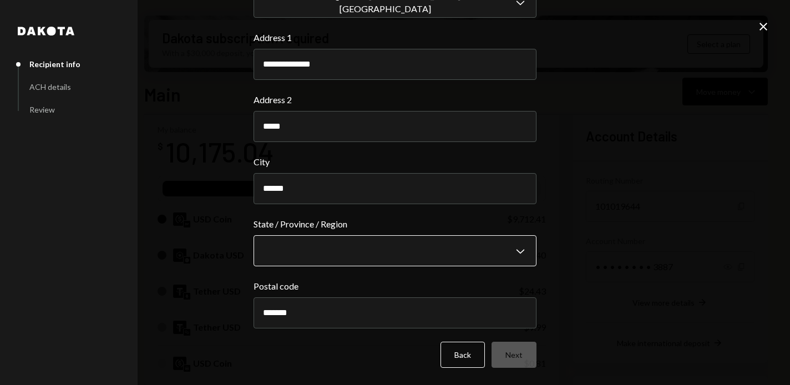
click at [378, 244] on body "H HASH Asset Manag... Caret Down Home Home Inbox Inbox Activities Transactions …" at bounding box center [395, 192] width 790 height 385
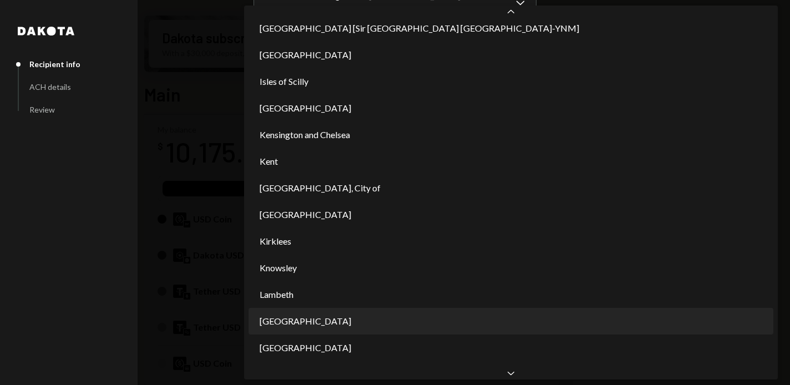
scroll to position [2539, 0]
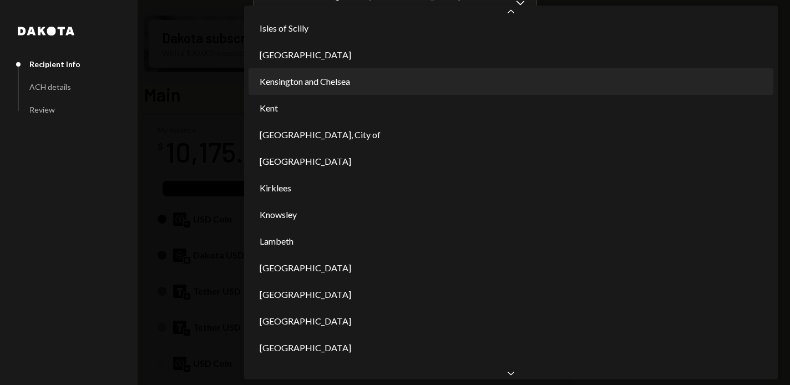
select select "***"
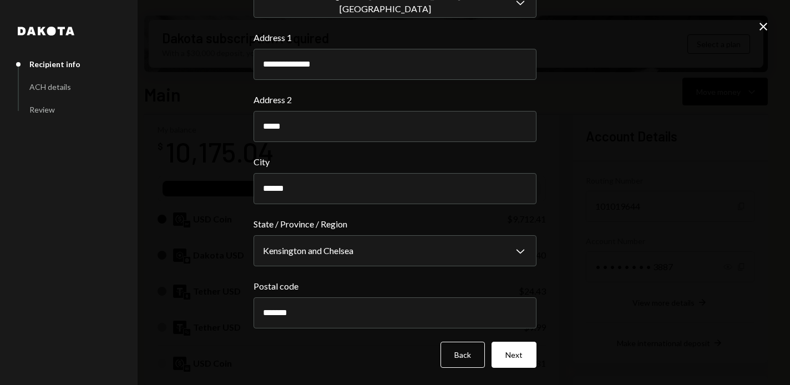
click at [588, 234] on div "**********" at bounding box center [395, 192] width 790 height 385
click at [514, 355] on button "Next" at bounding box center [514, 355] width 45 height 26
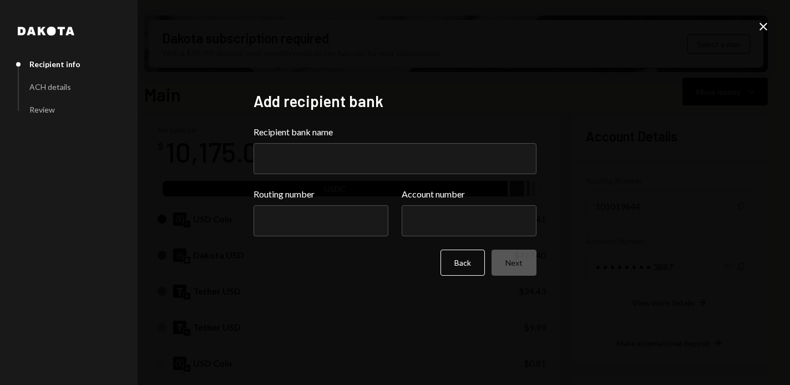
scroll to position [0, 0]
click at [352, 154] on input "Recipient bank name" at bounding box center [395, 158] width 283 height 31
paste input "**********"
type input "**********"
click at [305, 227] on input "Routing number" at bounding box center [321, 220] width 135 height 31
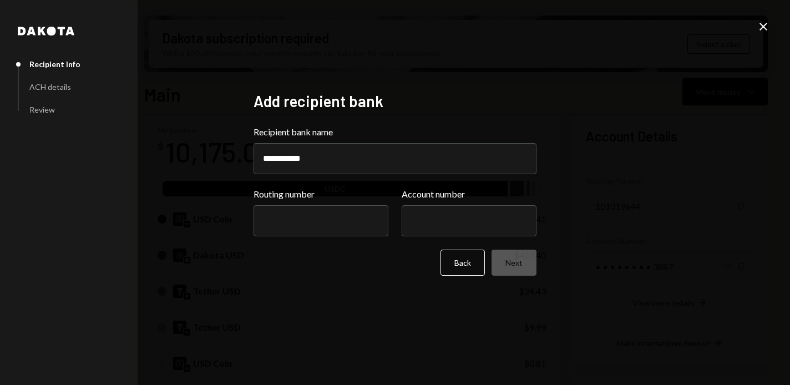
paste input "*********"
type input "*********"
paste input "**********"
type input "**********"
click at [557, 180] on div "**********" at bounding box center [395, 192] width 790 height 385
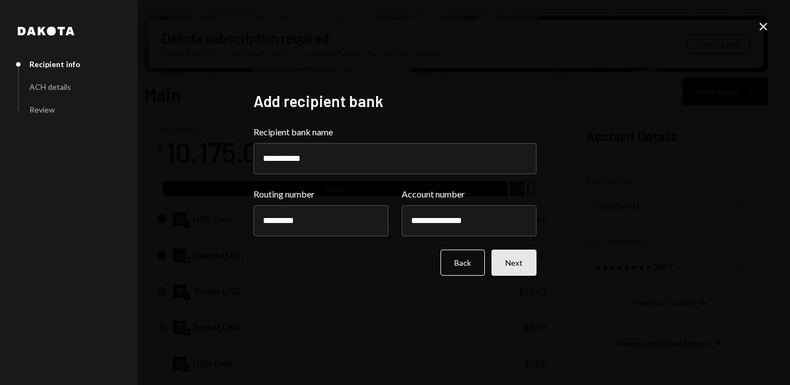
click at [517, 264] on button "Next" at bounding box center [514, 263] width 45 height 26
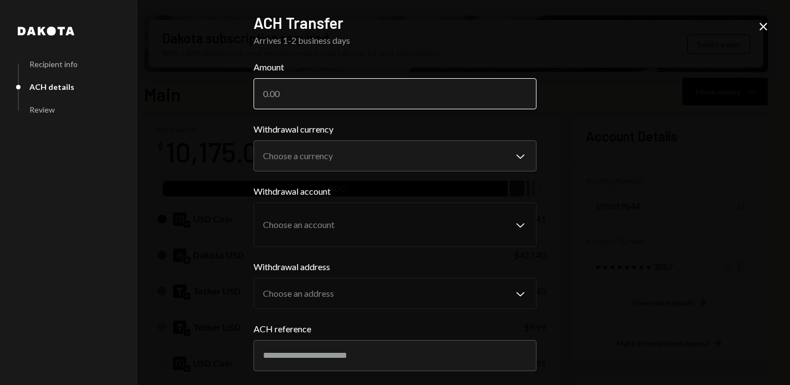
click at [430, 90] on input "Amount" at bounding box center [395, 93] width 283 height 31
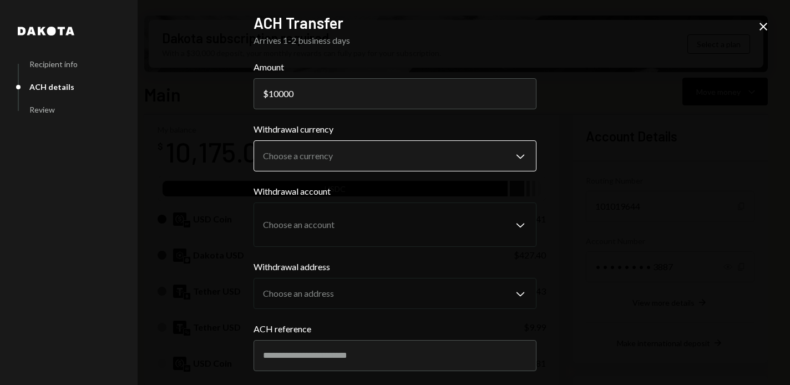
type input "10000"
click at [411, 151] on body "H HASH Asset Manag... Caret Down Home Home Inbox Inbox Activities Transactions …" at bounding box center [395, 192] width 790 height 385
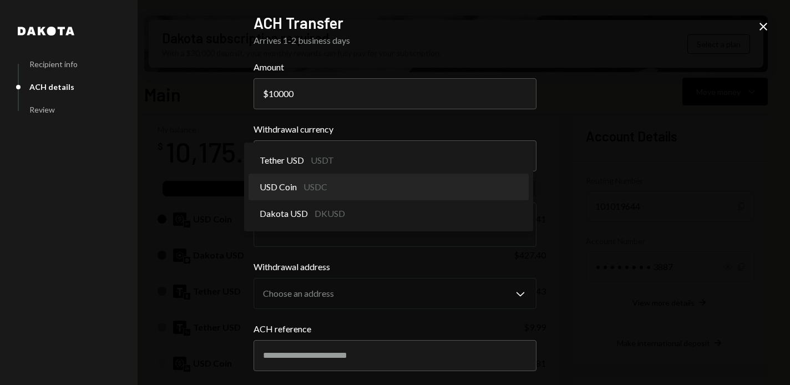
select select "****"
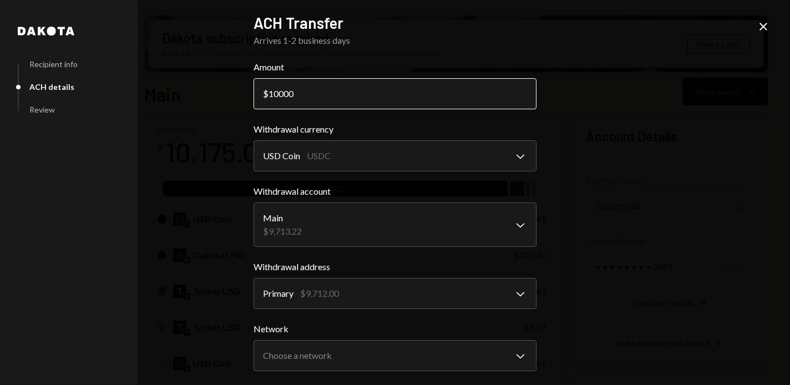
click at [436, 99] on input "10000" at bounding box center [395, 93] width 283 height 31
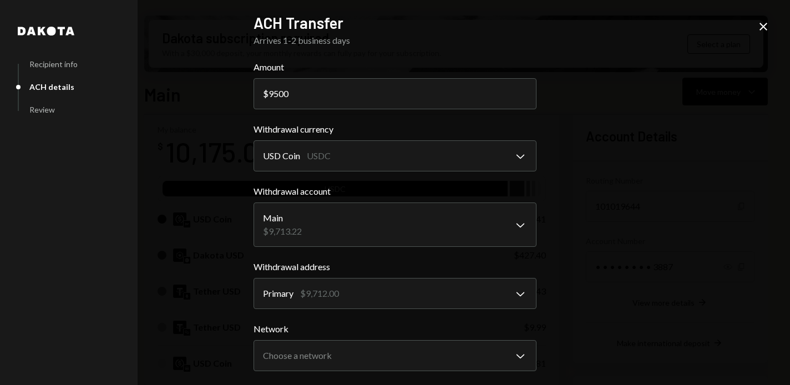
type input "9500"
click at [625, 172] on div "**********" at bounding box center [395, 192] width 790 height 385
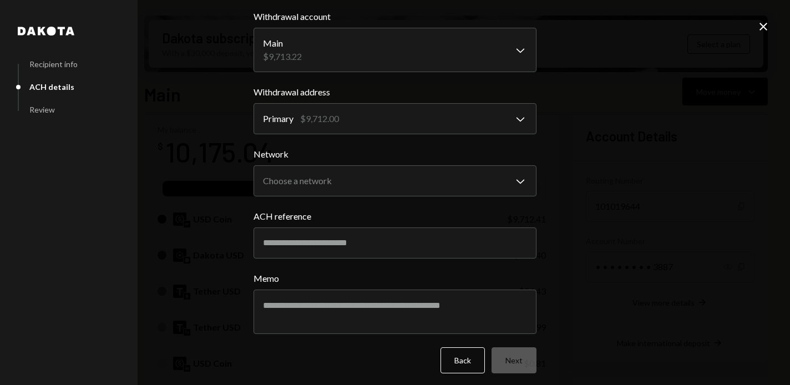
scroll to position [180, 0]
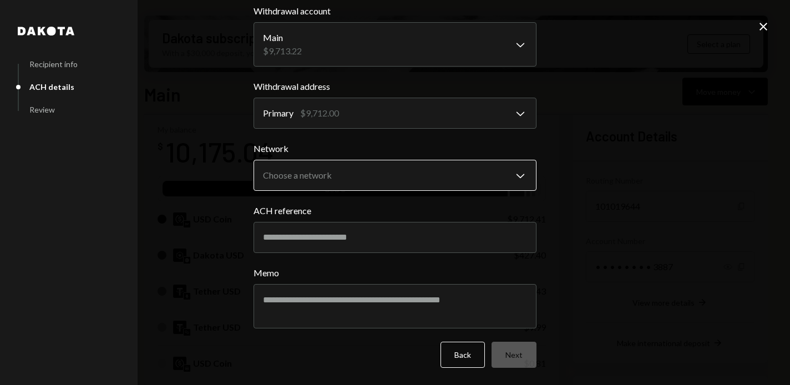
click at [494, 173] on body "H HASH Asset Manag... Caret Down Home Home Inbox Inbox Activities Transactions …" at bounding box center [395, 192] width 790 height 385
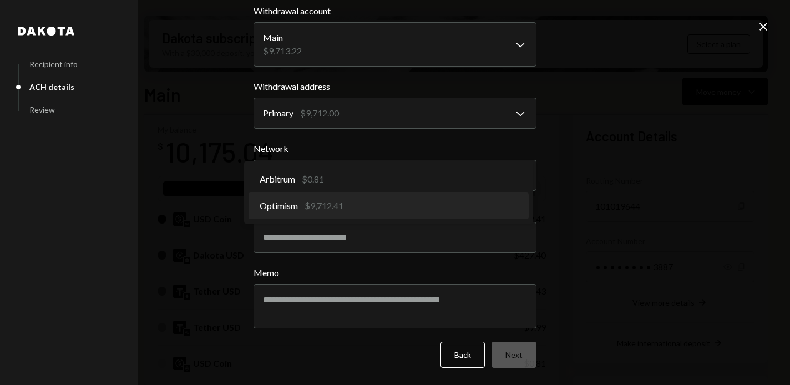
select select "**********"
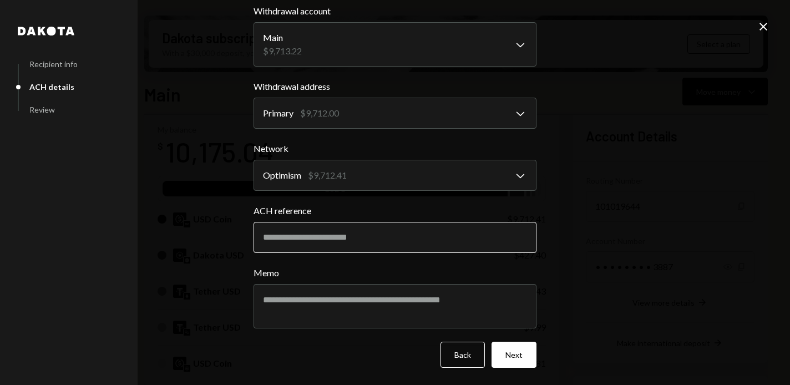
click at [477, 239] on input "ACH reference" at bounding box center [395, 237] width 283 height 31
type input "**********"
click at [536, 281] on div "**********" at bounding box center [395, 192] width 790 height 385
click at [516, 351] on button "Next" at bounding box center [514, 355] width 45 height 26
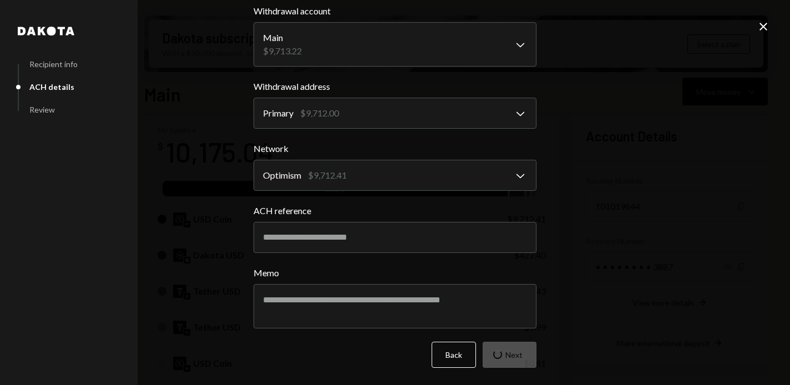
scroll to position [0, 0]
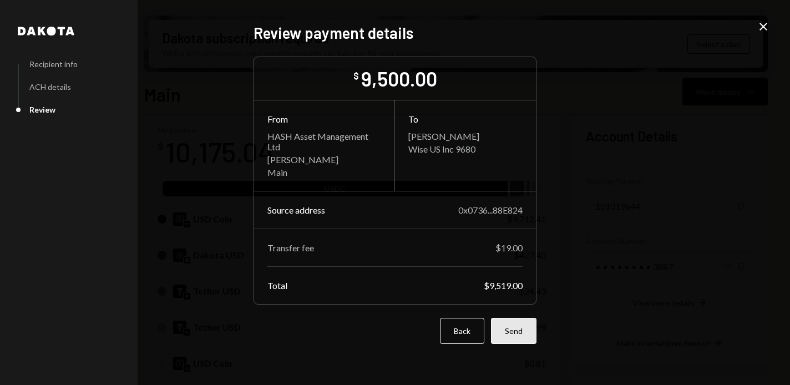
click at [516, 336] on button "Send" at bounding box center [514, 331] width 46 height 26
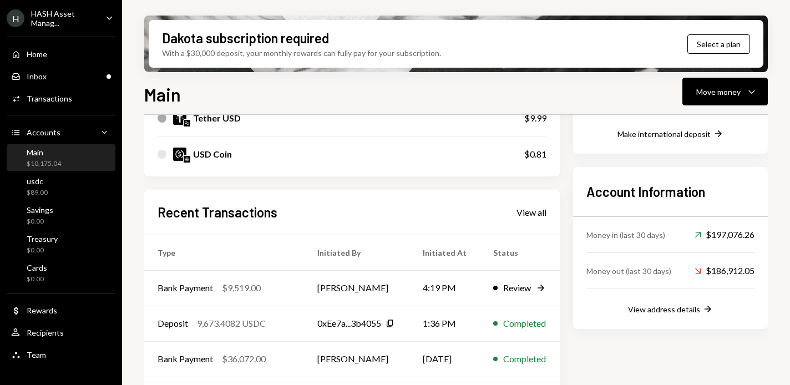
scroll to position [269, 0]
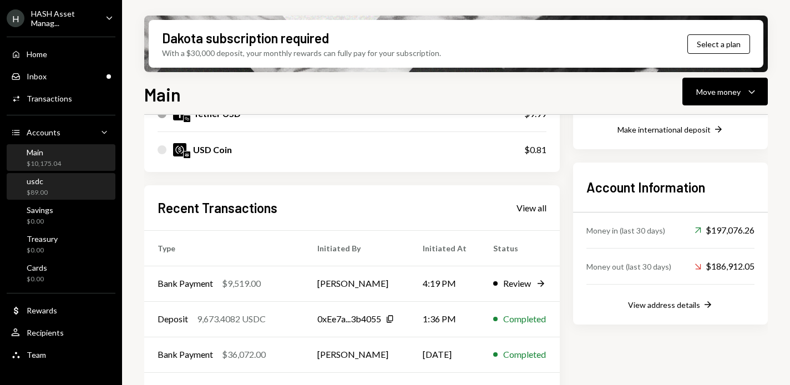
click at [64, 184] on div "usdc $89.00" at bounding box center [61, 186] width 100 height 21
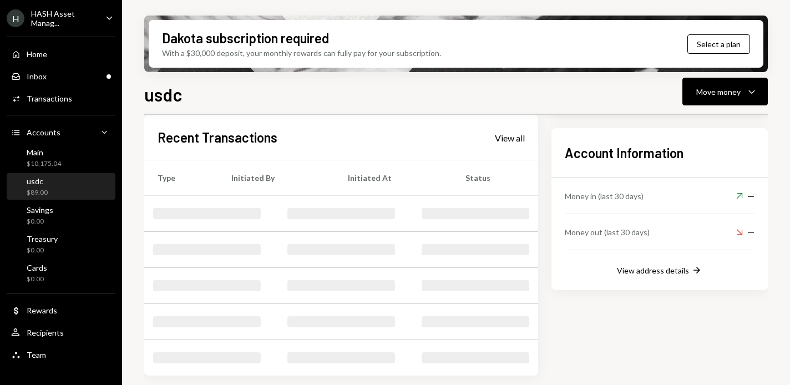
scroll to position [218, 0]
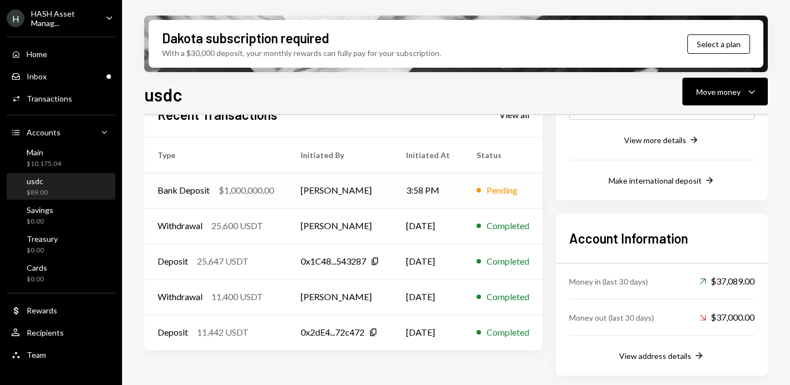
click at [213, 196] on div "Bank Deposit $1,000,000.00" at bounding box center [216, 190] width 117 height 13
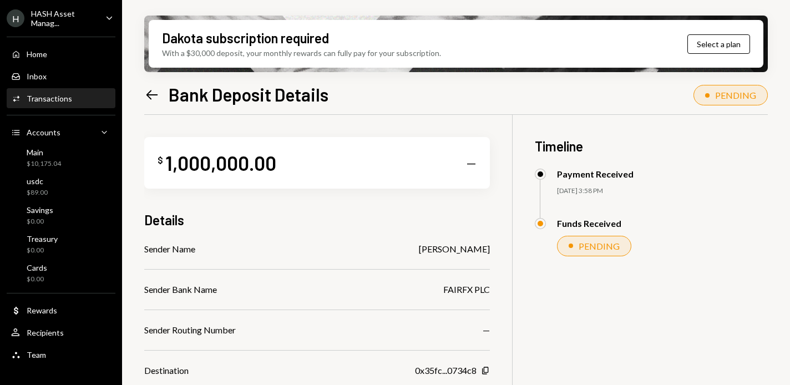
click at [153, 93] on icon "Left Arrow" at bounding box center [152, 95] width 16 height 16
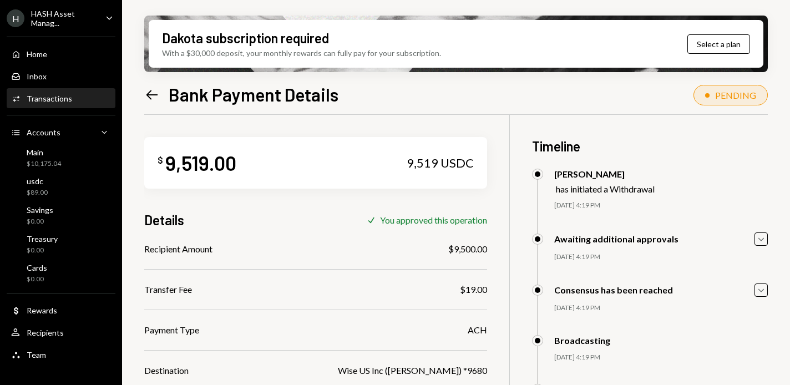
click at [153, 96] on icon "Left Arrow" at bounding box center [152, 95] width 16 height 16
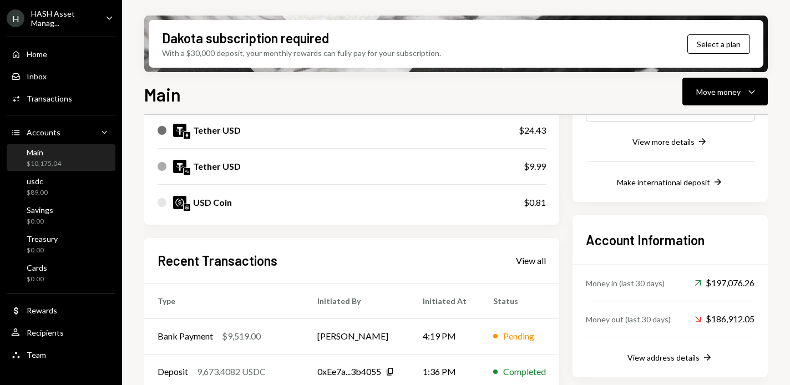
scroll to position [218, 0]
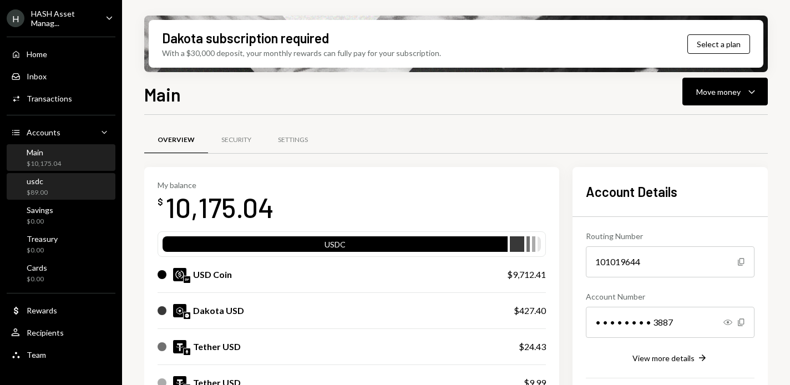
click at [75, 188] on div "usdc $89.00" at bounding box center [61, 186] width 100 height 21
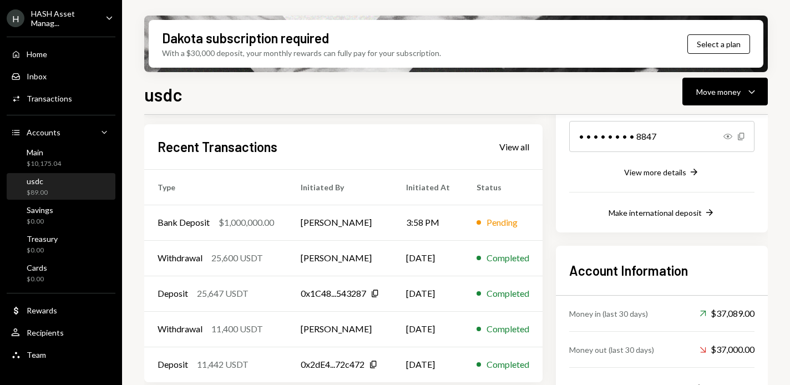
scroll to position [218, 0]
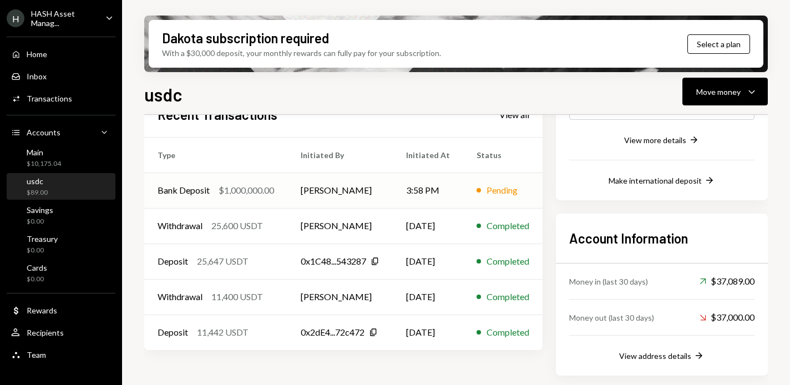
click at [252, 188] on div "$1,000,000.00" at bounding box center [246, 190] width 55 height 13
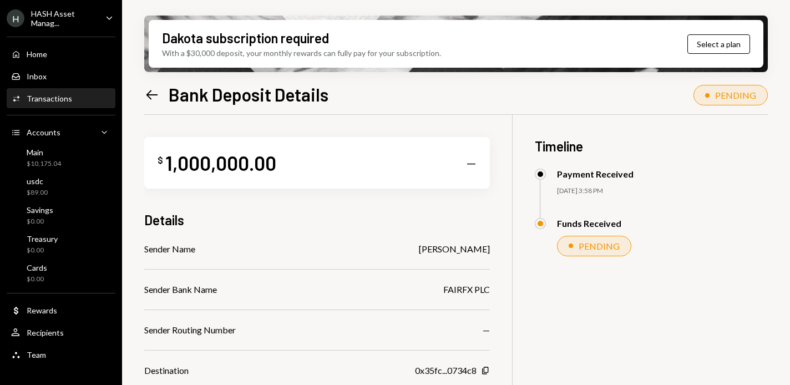
click at [154, 94] on icon "Left Arrow" at bounding box center [152, 95] width 16 height 16
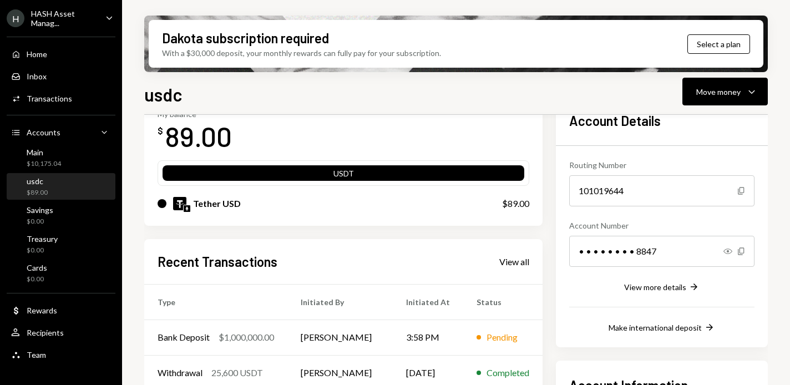
scroll to position [76, 0]
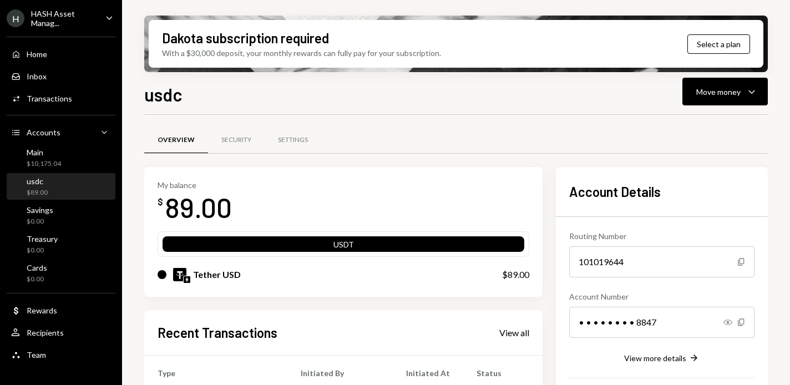
click at [106, 13] on icon "Caret Down" at bounding box center [109, 18] width 12 height 12
